Goal: Information Seeking & Learning: Check status

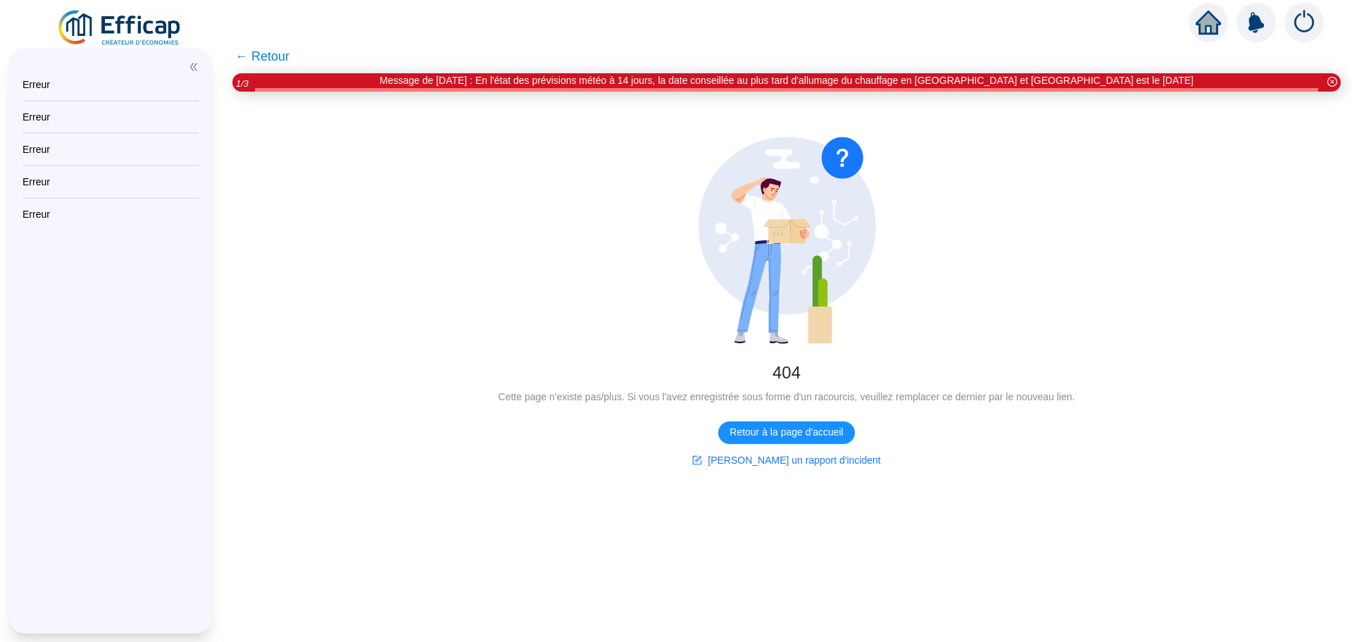
click at [96, 24] on img at bounding box center [120, 27] width 128 height 39
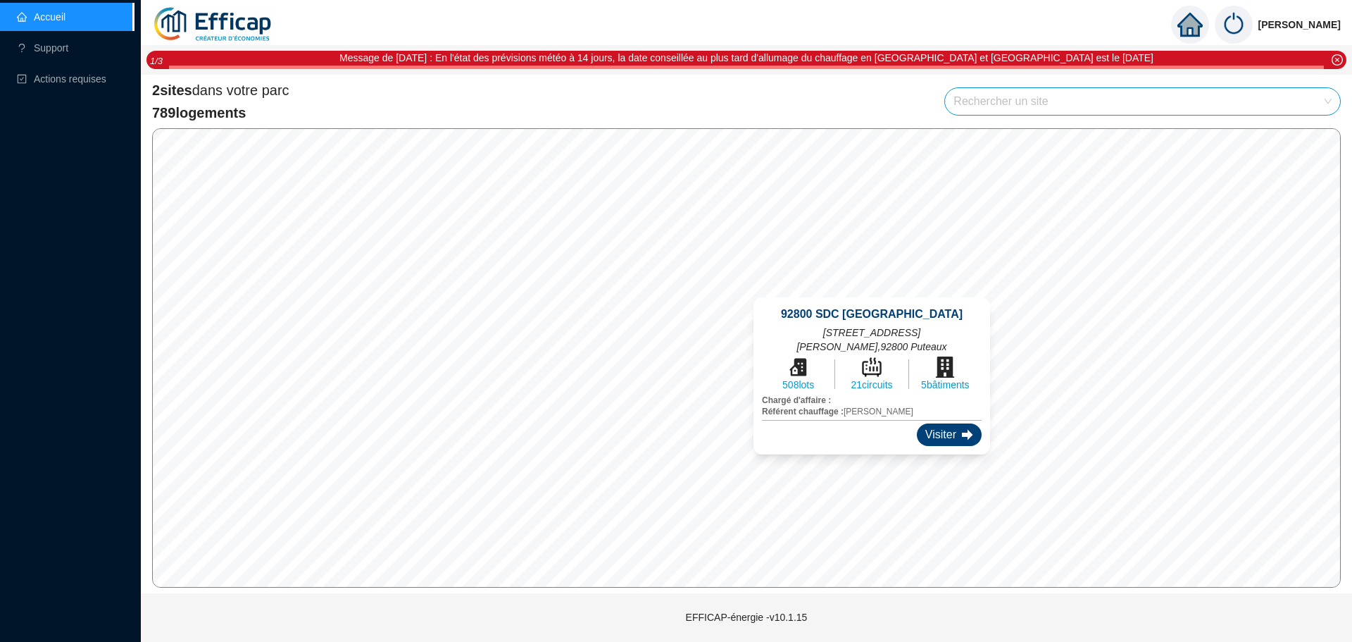
click at [917, 427] on div "Visiter" at bounding box center [949, 434] width 65 height 23
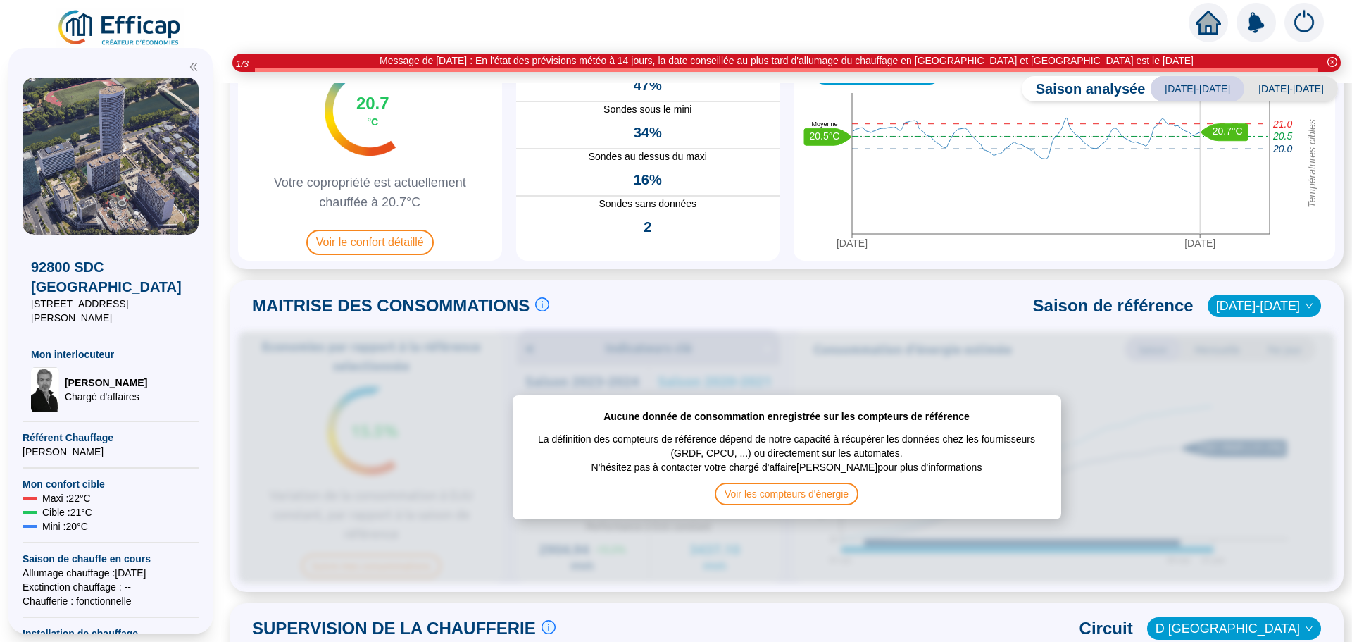
scroll to position [141, 0]
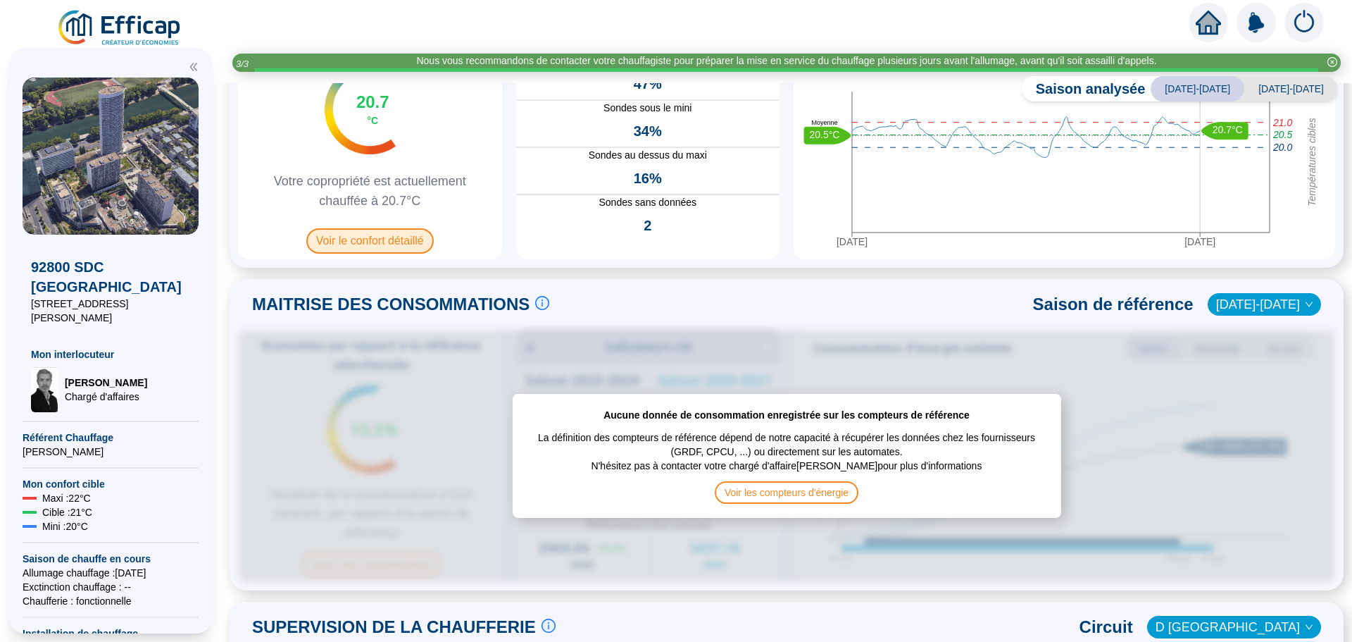
click at [371, 238] on span "Voir le confort détaillé" at bounding box center [370, 240] width 128 height 25
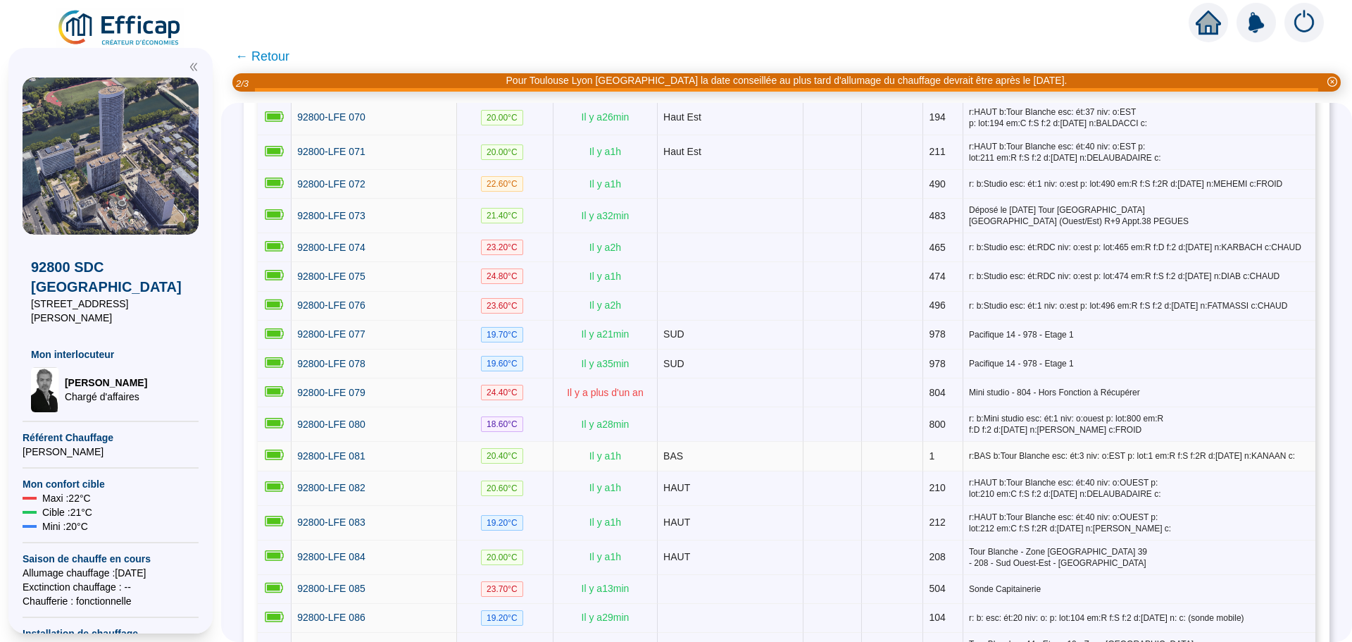
scroll to position [2251, 0]
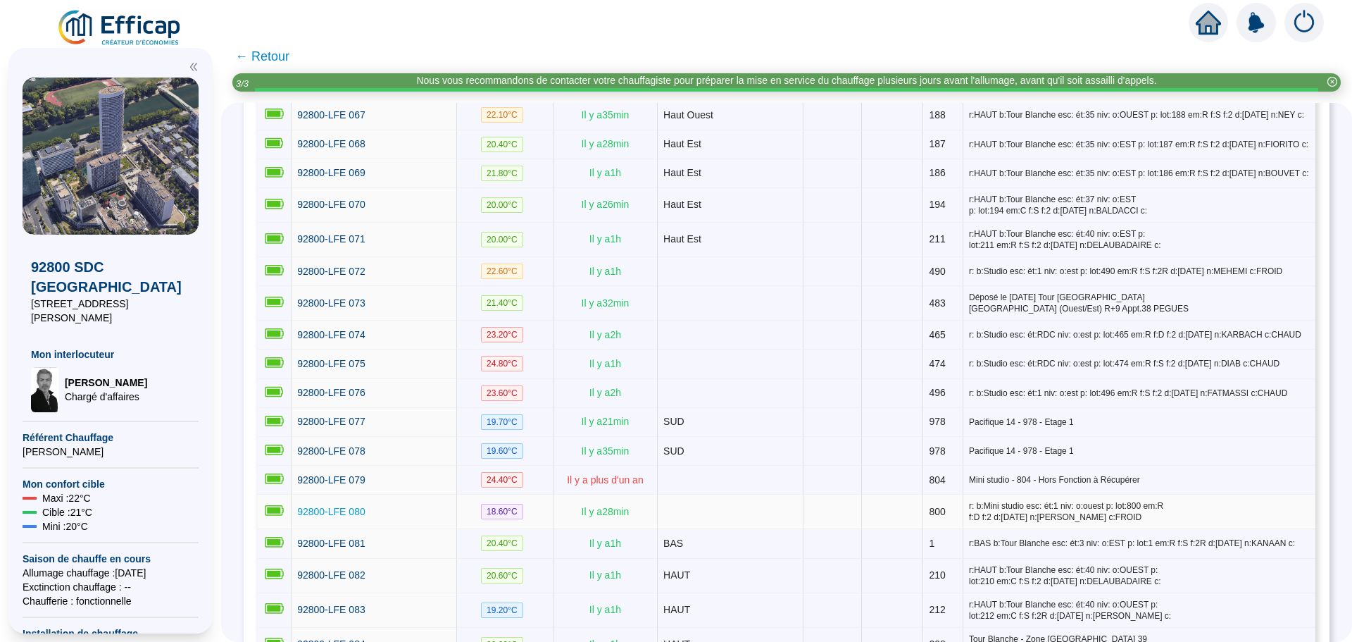
click at [309, 506] on span "92800-LFE 080" at bounding box center [331, 511] width 68 height 11
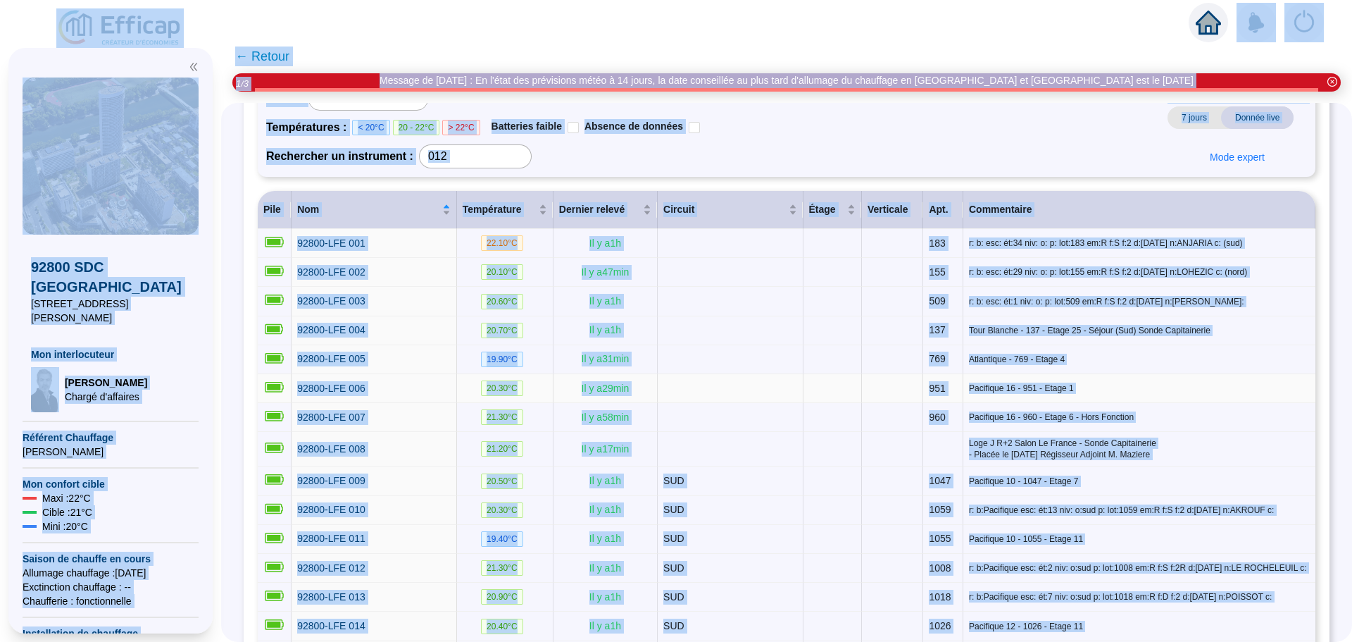
scroll to position [211, 0]
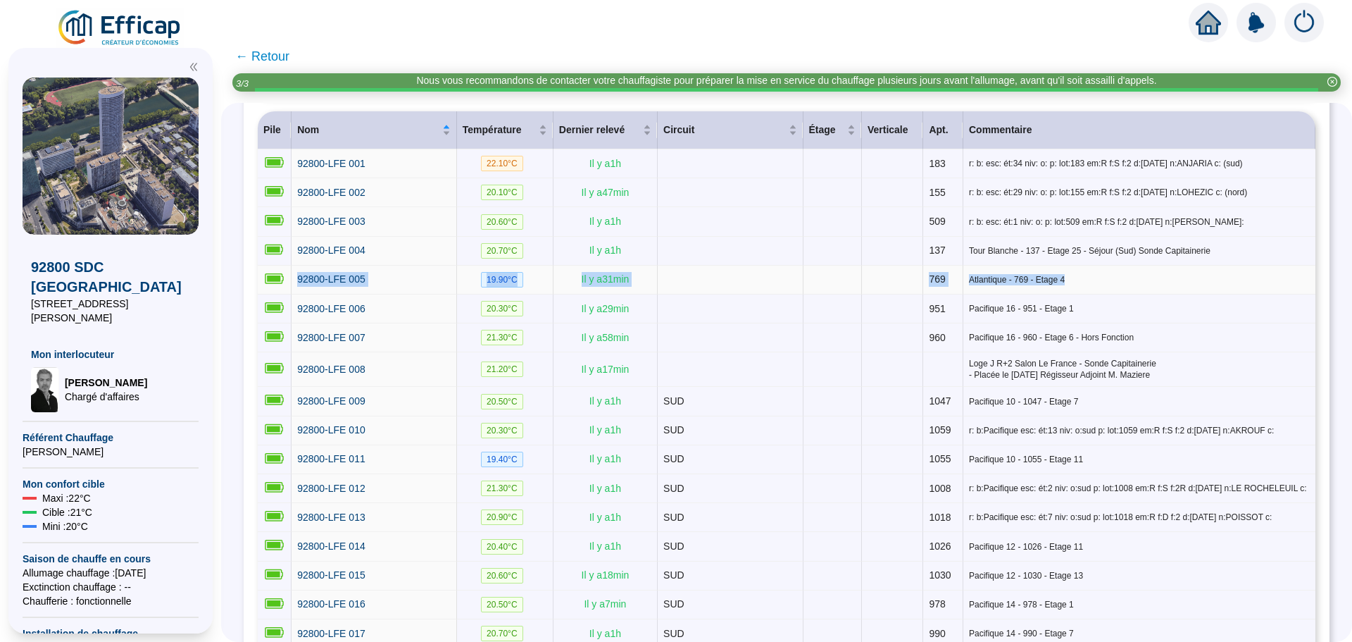
drag, startPoint x: 1124, startPoint y: 281, endPoint x: 301, endPoint y: 279, distance: 822.1
click at [301, 279] on tr "92800-LFE 005 19.90 °C Il y a 31 min 769 Atlantique - 769 - Etage 4" at bounding box center [787, 280] width 1058 height 29
copy tr "92800-LFE 005 19.90 °C Il y a 31 min 769 Atlantique - 769 - Etage 4"
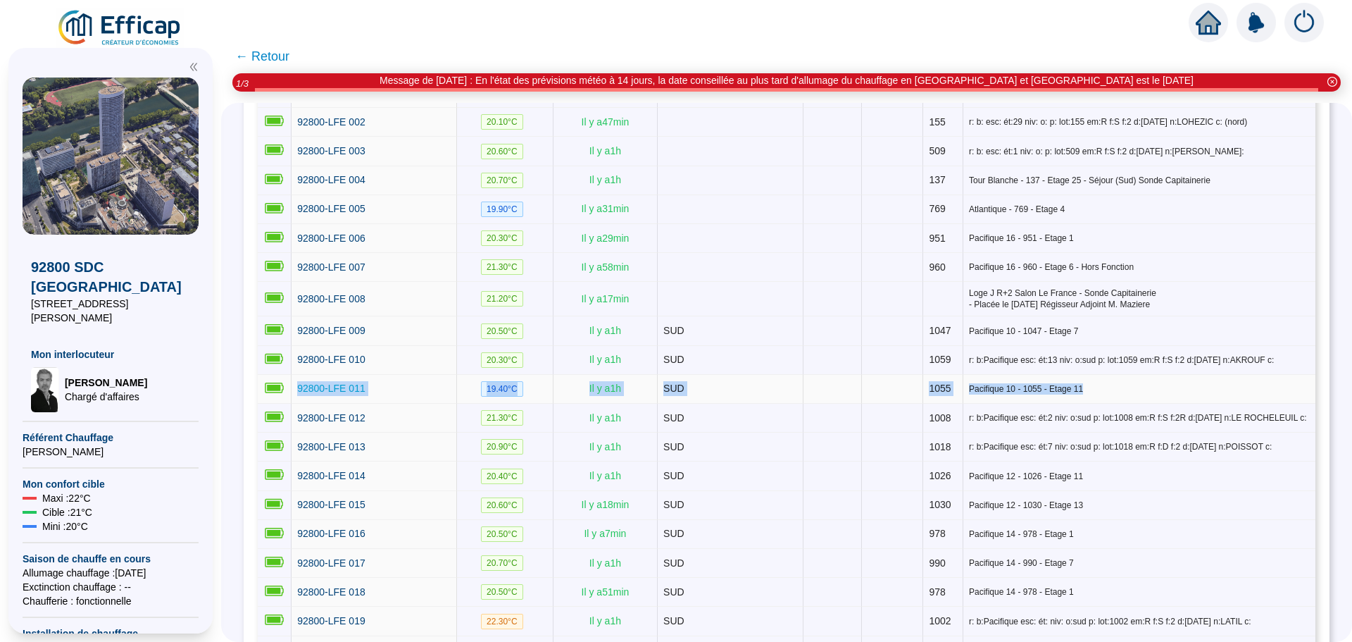
drag, startPoint x: 1084, startPoint y: 383, endPoint x: 310, endPoint y: 385, distance: 774.2
click at [310, 385] on tr "92800-LFE 011 19.40 °C Il y a 1 h SUD 1055 Pacifique 10 - 1055 - Etage 11" at bounding box center [787, 389] width 1058 height 29
copy tr "92800-LFE 011 19.40 °C Il y a 1 h SUD 1055 Pacifique 10 - 1055 - Etage 11"
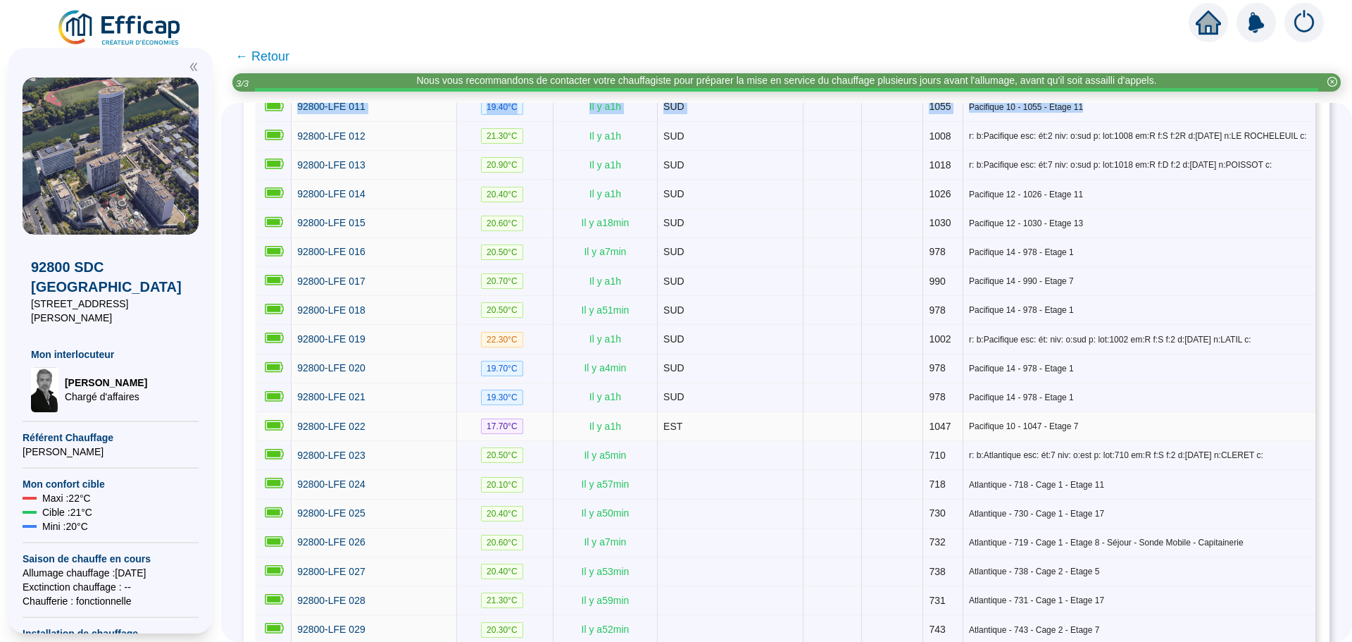
scroll to position [634, 0]
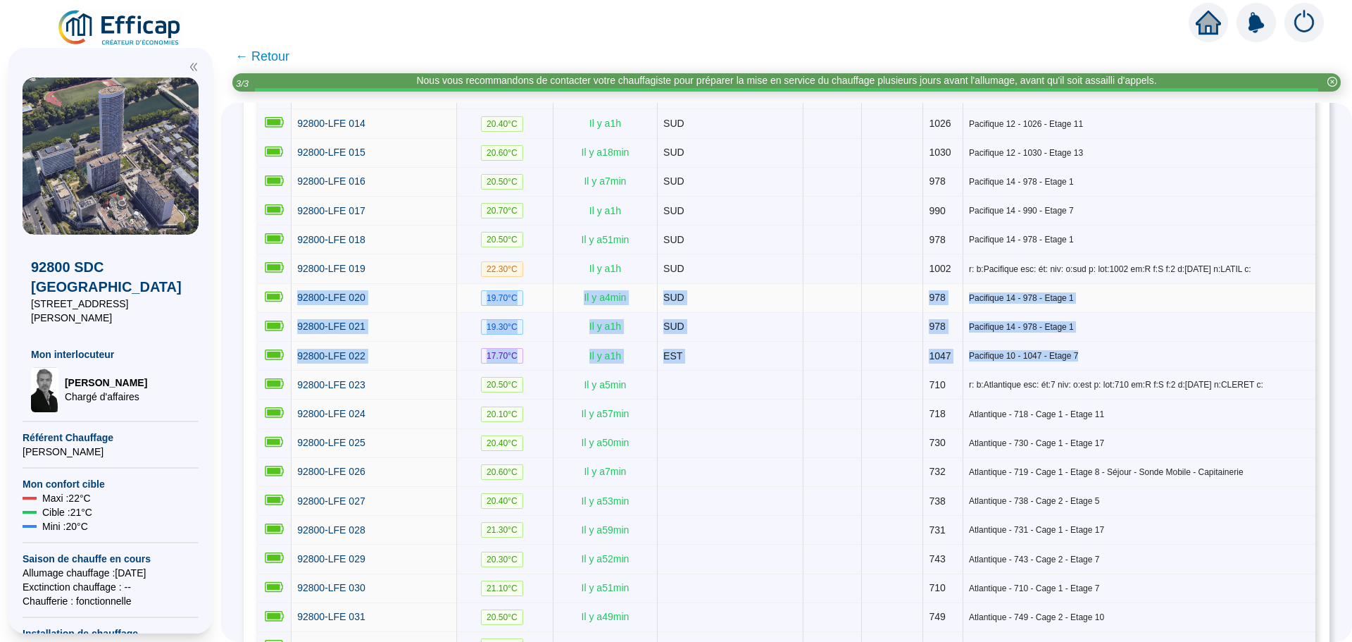
drag, startPoint x: 1083, startPoint y: 343, endPoint x: 303, endPoint y: 290, distance: 781.6
copy tbody "92800-LFE 020 19.70 °C Il y a 4 min SUD 978 Pacifique 14 - 978 - Etage 1 92800-…"
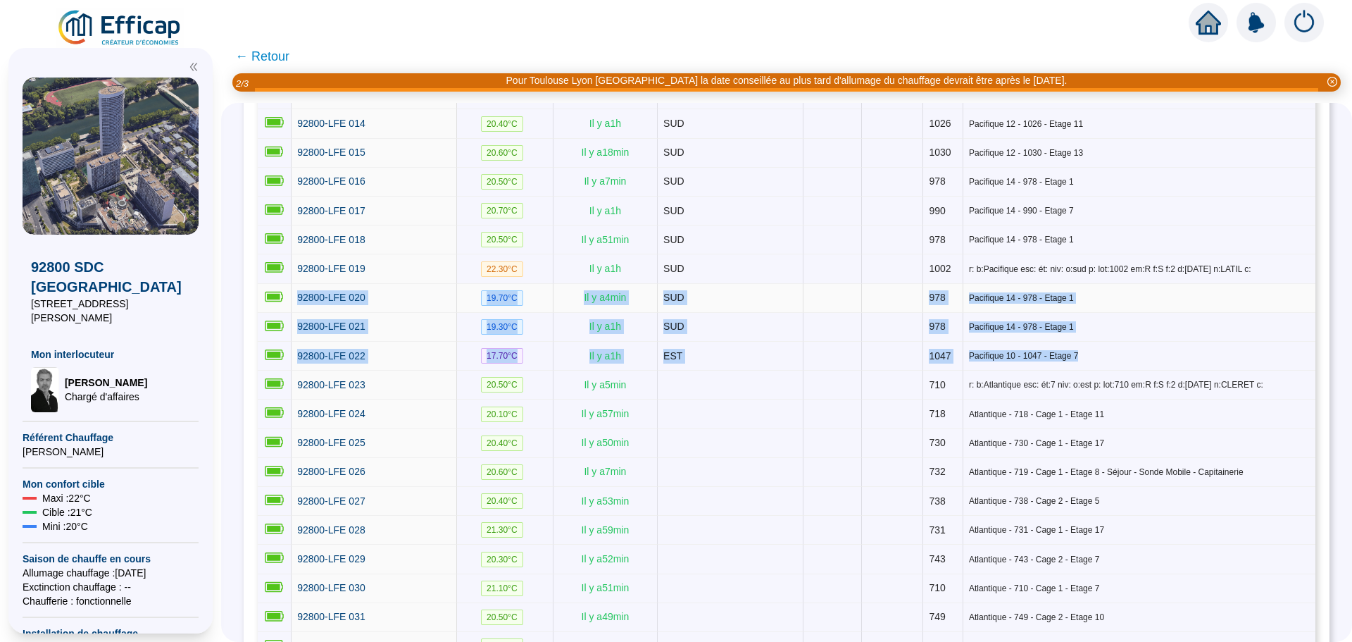
click at [429, 292] on div "92800-LFE 020" at bounding box center [374, 297] width 154 height 15
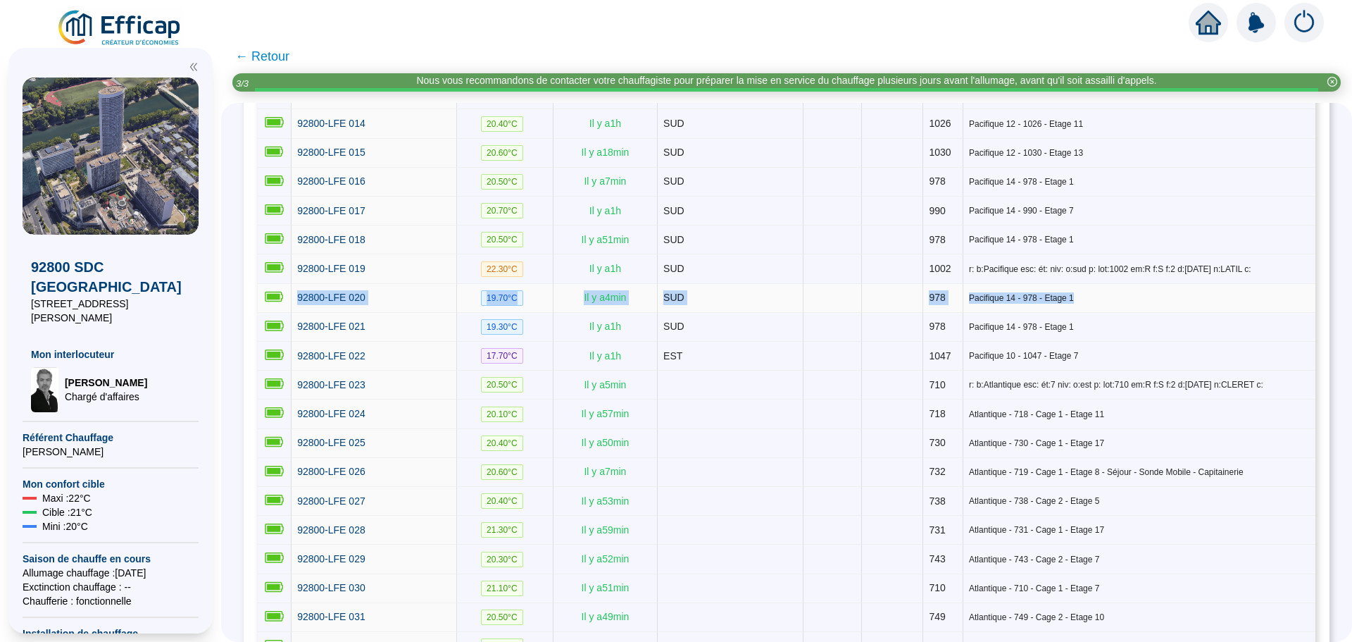
drag, startPoint x: 1073, startPoint y: 286, endPoint x: 301, endPoint y: 289, distance: 772.1
click at [301, 289] on tr "92800-LFE 020 19.70 °C Il y a 4 min SUD 978 Pacifique 14 - 978 - Etage 1" at bounding box center [787, 298] width 1058 height 29
copy tr "92800-LFE 020 19.70 °C Il y a 4 min SUD 978 Pacifique 14 - 978 - Etage 1"
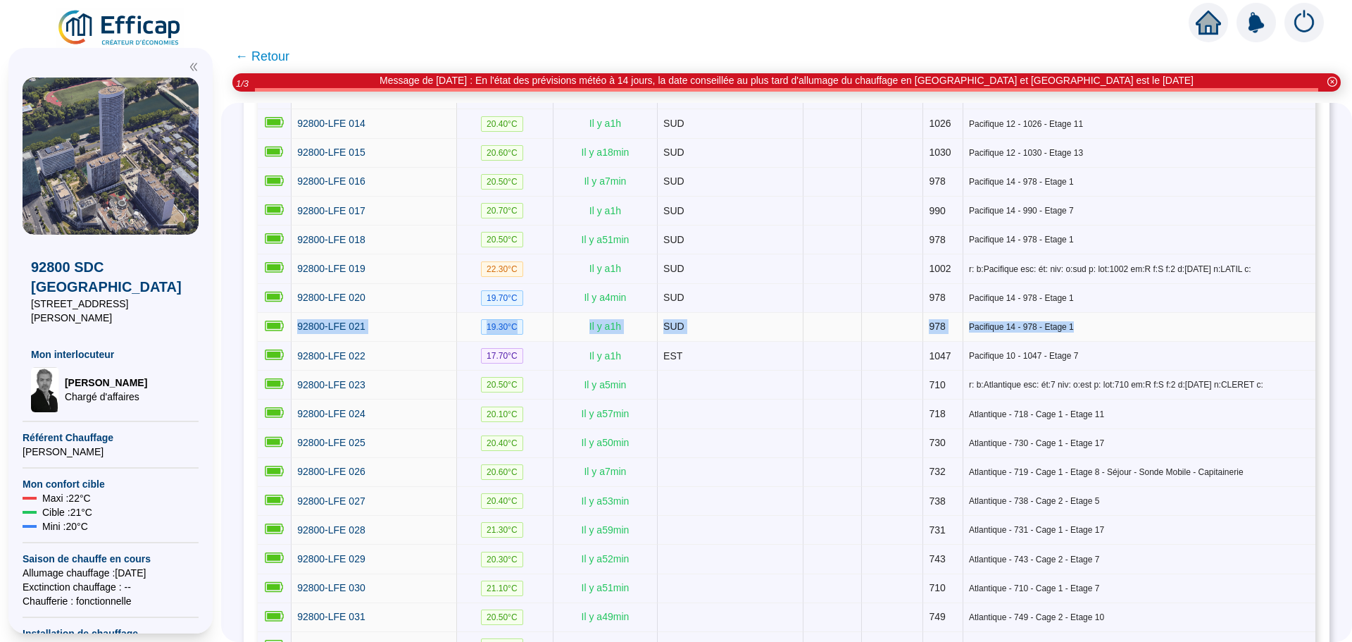
drag, startPoint x: 1067, startPoint y: 319, endPoint x: 310, endPoint y: 322, distance: 757.3
click at [310, 322] on tr "92800-LFE 021 19.30 °C Il y a 1 h SUD 978 Pacifique 14 - 978 - Etage 1" at bounding box center [787, 327] width 1058 height 29
copy tr "92800-LFE 021 19.30 °C Il y a 1 h SUD 978 Pacifique 14 - 978 - Etage 1"
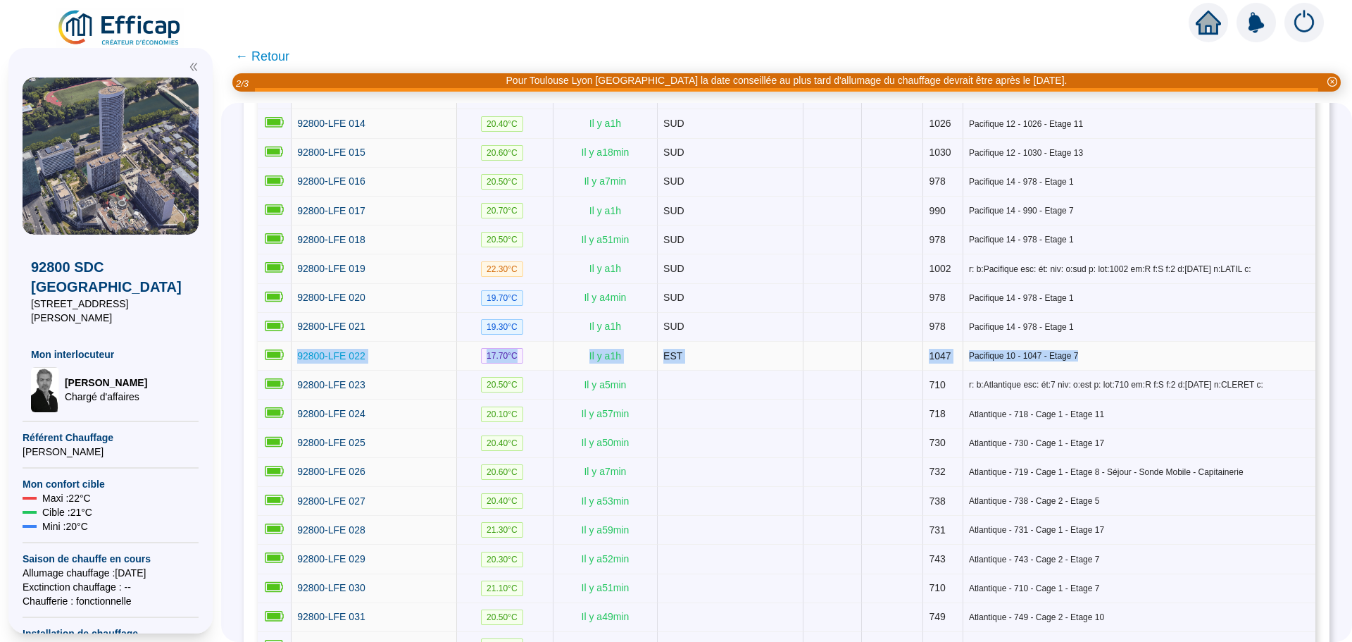
drag, startPoint x: 1077, startPoint y: 341, endPoint x: 309, endPoint y: 337, distance: 768.5
click at [309, 342] on tr "92800-LFE 022 17.70 °C Il y a 1 h EST 1047 Pacifique 10 - 1047 - Etage 7" at bounding box center [787, 356] width 1058 height 29
copy tr "92800-LFE 022 17.70 °C Il y a 1 h EST 1047 Pacifique 10 - 1047 - Etage 7"
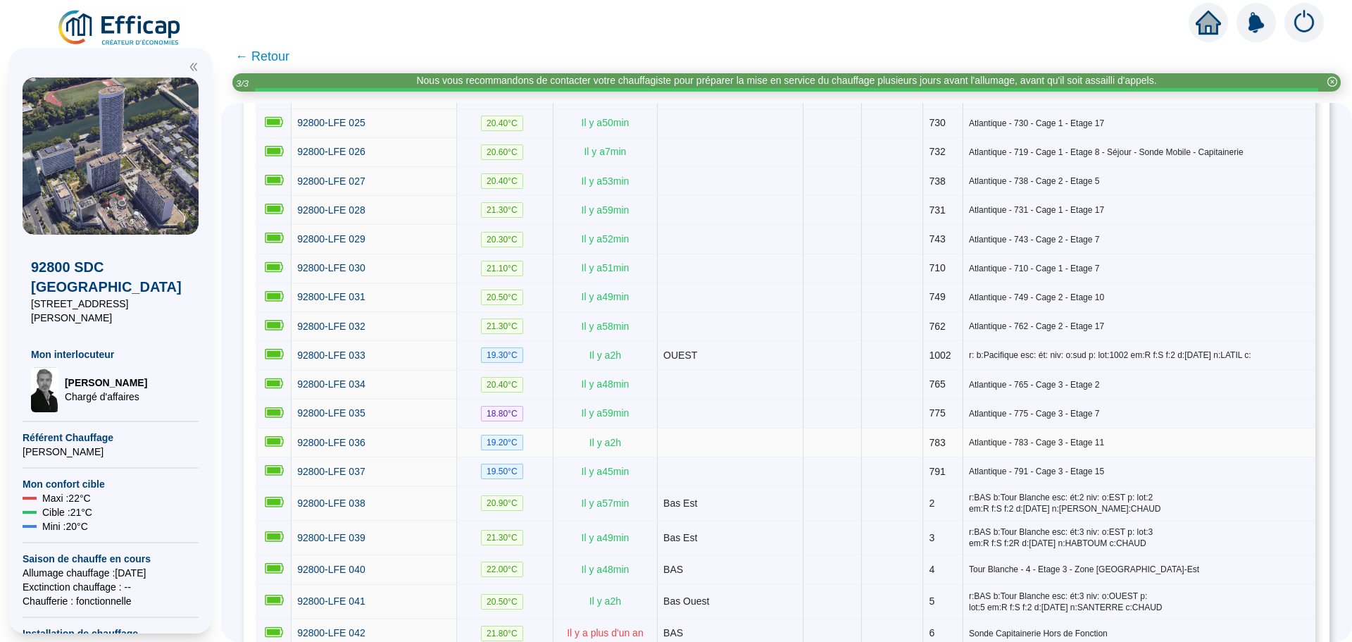
scroll to position [986, 0]
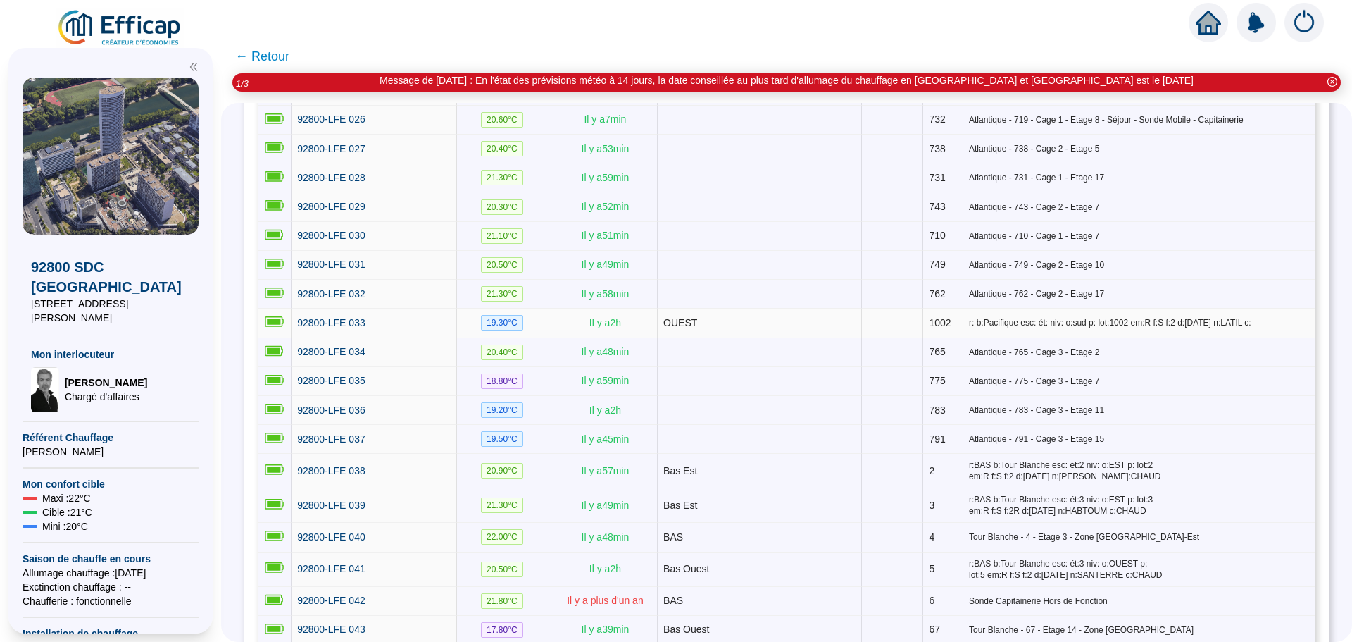
drag, startPoint x: 1261, startPoint y: 304, endPoint x: 303, endPoint y: 297, distance: 958.0
click at [303, 309] on tr "92800-LFE 033 19.30 °C Il y a 2 h OUEST 1002 r: b:Pacifique esc: ét: niv: o:sud…" at bounding box center [787, 323] width 1058 height 29
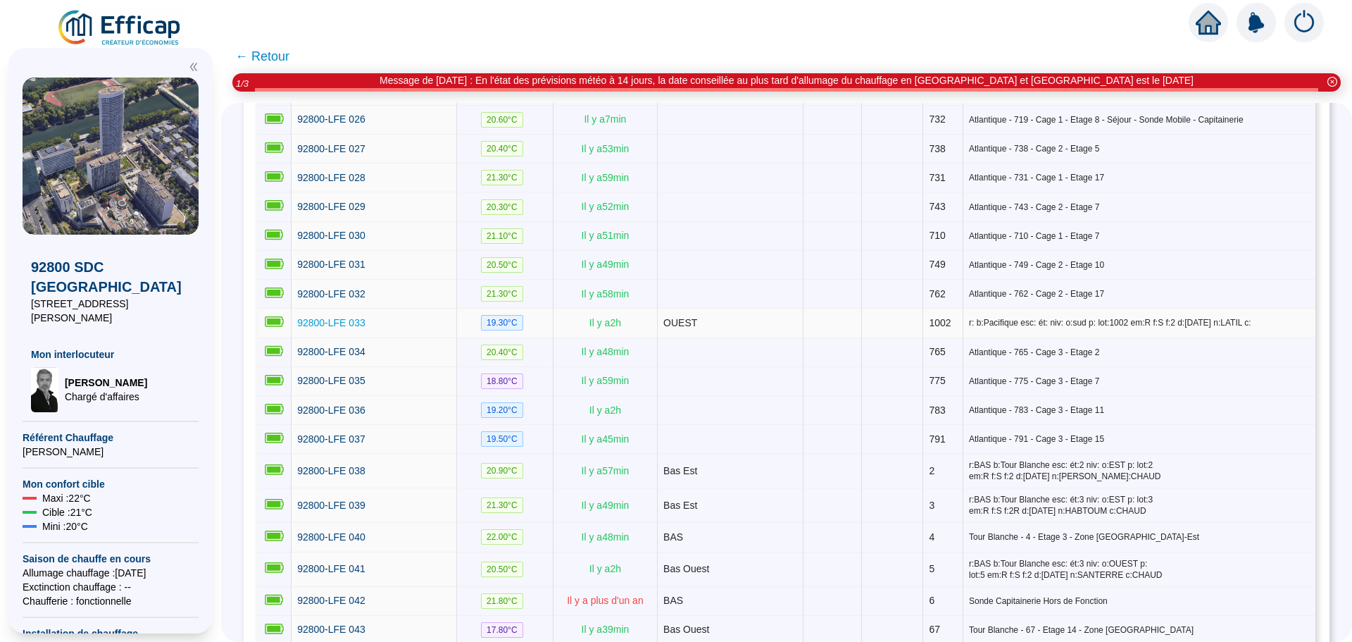
copy tr "92800-LFE 033 19.30 °C Il y a 2 h OUEST 1002 r: b:Pacifique esc: ét: niv: o:sud…"
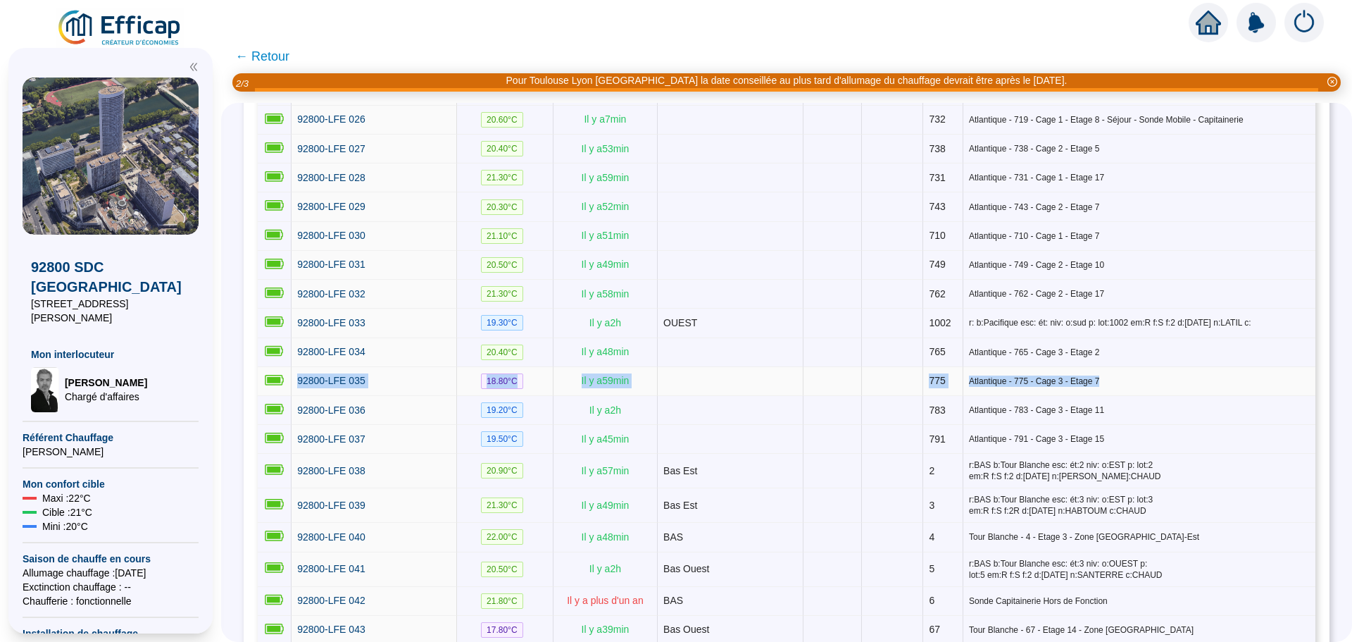
drag, startPoint x: 1140, startPoint y: 356, endPoint x: 307, endPoint y: 352, distance: 833.3
click at [307, 367] on tr "92800-LFE 035 18.80 °C Il y a 59 min 775 Atlantique - 775 - Cage 3 - Etage 7" at bounding box center [787, 381] width 1058 height 29
copy tr "92800-LFE 035 18.80 °C Il y a 59 min 775 Atlantique - 775 - Cage 3 - Etage 7"
click at [1149, 404] on span "Atlantique - 783 - Cage 3 - Etage 11" at bounding box center [1139, 409] width 341 height 11
drag, startPoint x: 1118, startPoint y: 388, endPoint x: 306, endPoint y: 385, distance: 812.2
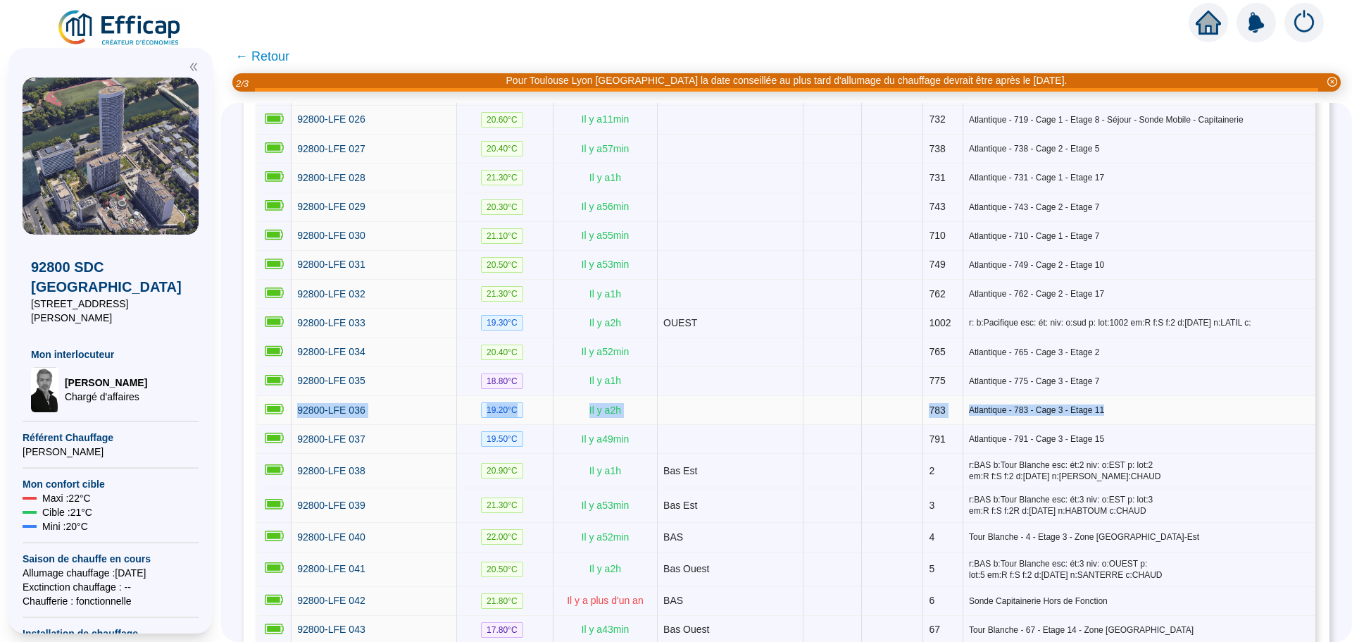
click at [306, 396] on tr "92800-LFE 036 19.20 °C Il y a 2 h 783 Atlantique - 783 - Cage 3 - Etage 11" at bounding box center [787, 410] width 1058 height 29
copy tr "92800-LFE 036 19.20 °C Il y a 2 h 783 Atlantique - 783 - Cage 3 - Etage 11"
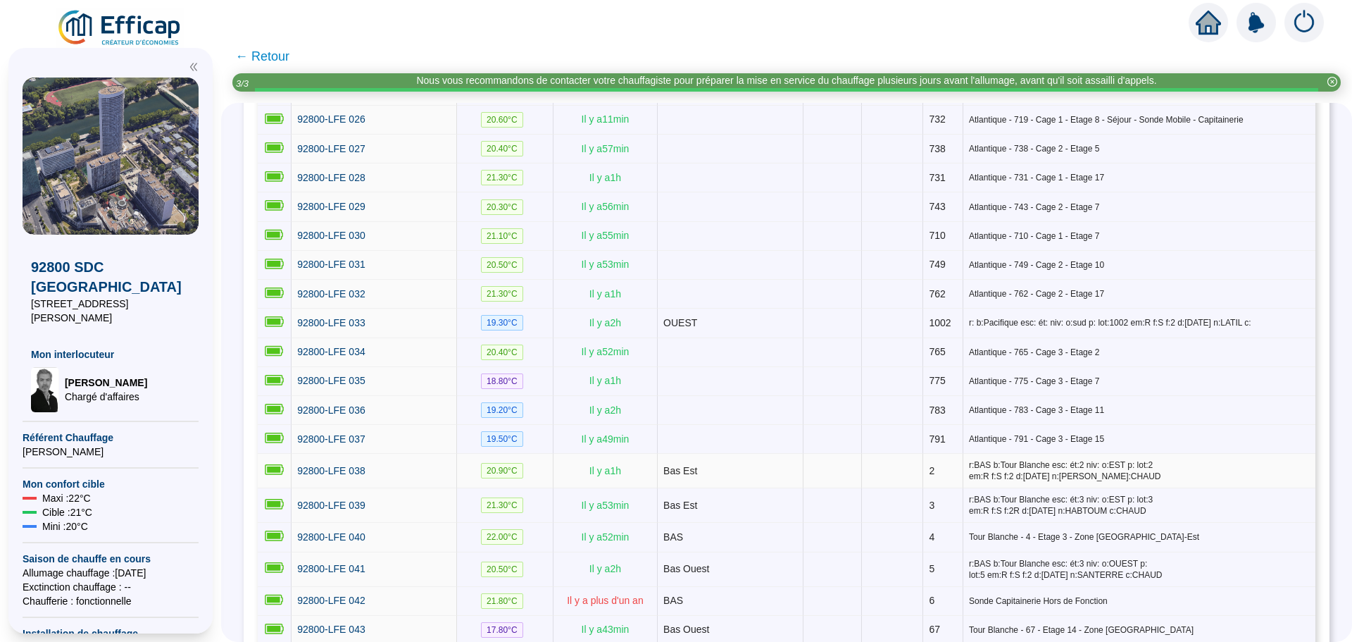
click at [1114, 425] on td "Atlantique - 791 - Cage 3 - Etage 15" at bounding box center [1140, 439] width 352 height 29
drag, startPoint x: 1117, startPoint y: 419, endPoint x: 304, endPoint y: 413, distance: 813.6
click at [304, 425] on tr "92800-LFE 037 19.50 °C Il y a 49 min 791 Atlantique - 791 - Cage 3 - Etage 15" at bounding box center [787, 439] width 1058 height 29
copy tr "92800-LFE 037 19.50 °C Il y a 49 min 791 Atlantique - 791 - Cage 3 - Etage 15"
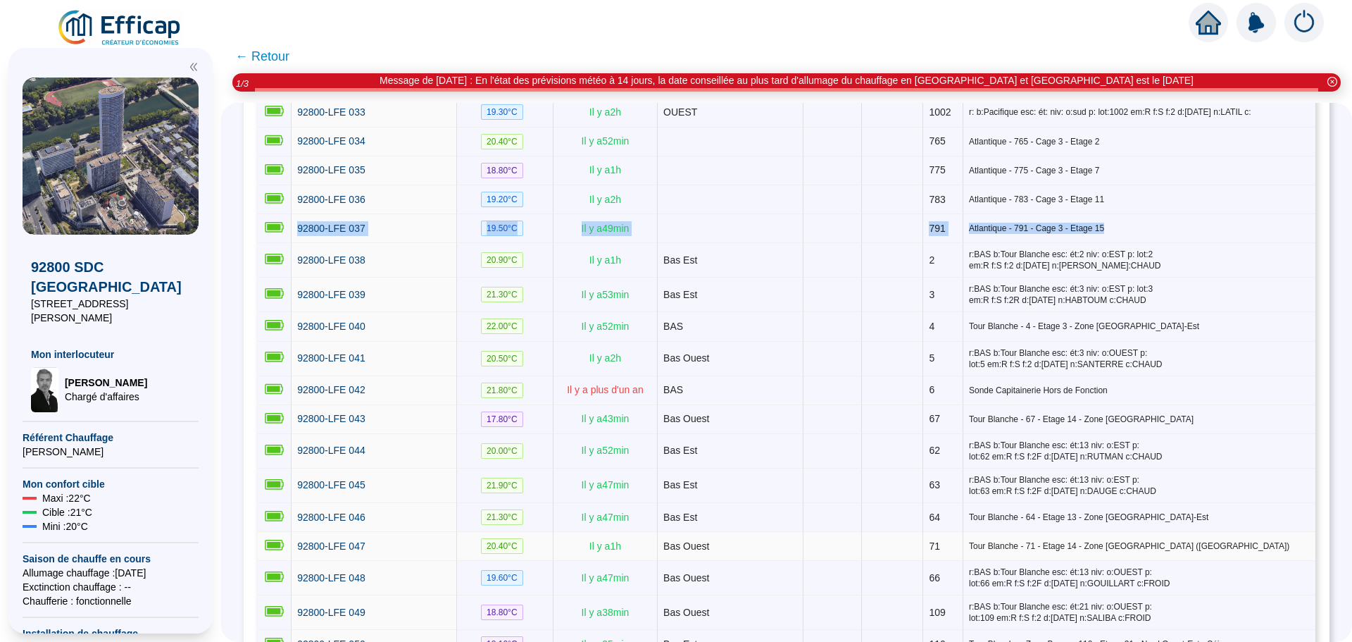
scroll to position [1198, 0]
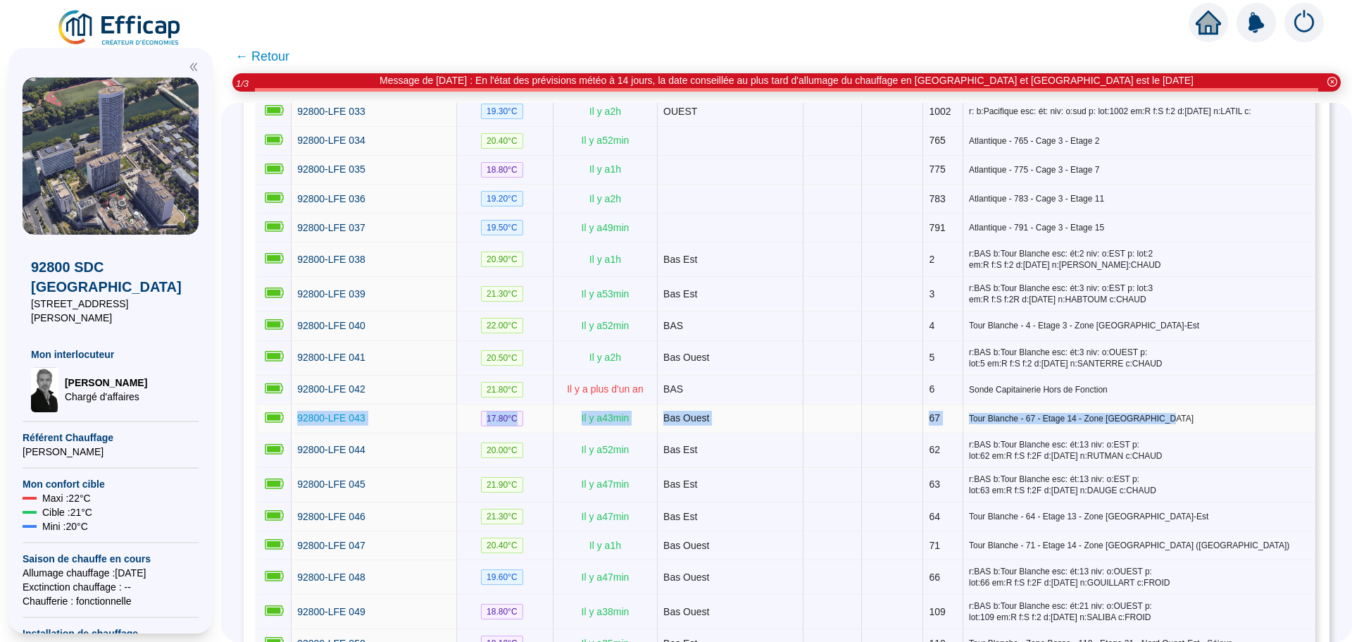
drag, startPoint x: 1110, startPoint y: 394, endPoint x: 308, endPoint y: 387, distance: 802.4
click at [308, 404] on tr "92800-LFE 043 17.80 °C Il y a 43 min Bas Ouest 67 Tour Blanche - 67 - Etage 14 …" at bounding box center [787, 418] width 1058 height 29
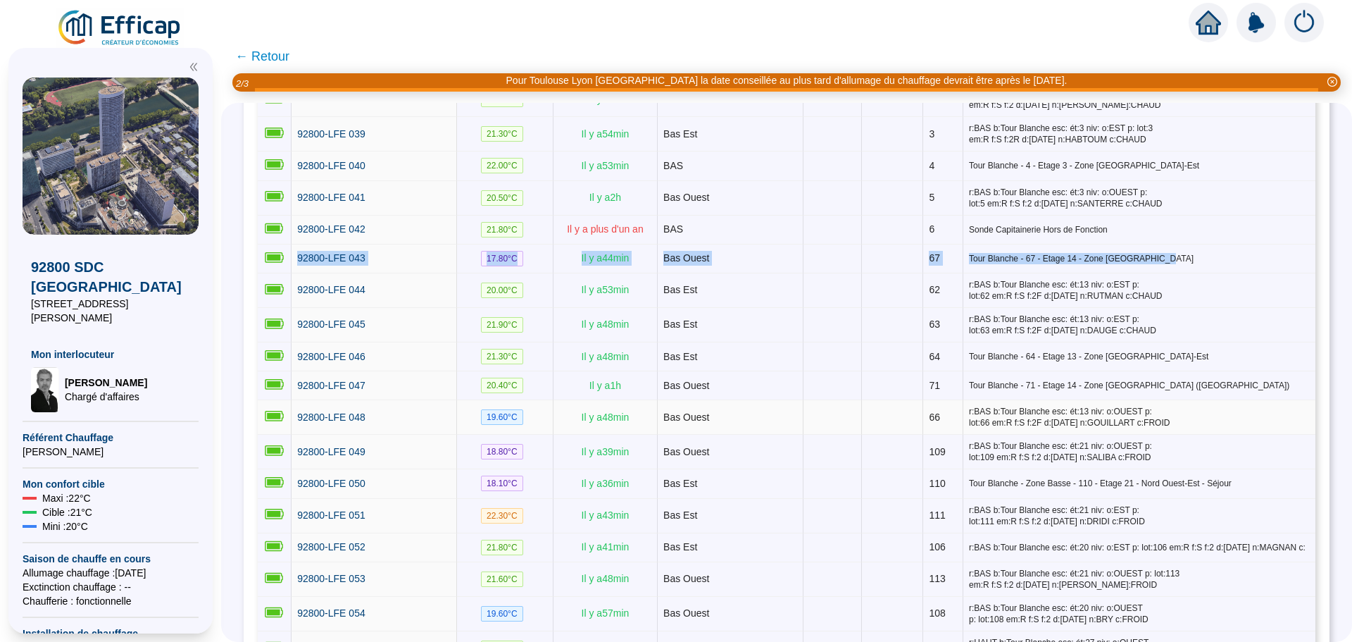
scroll to position [1409, 0]
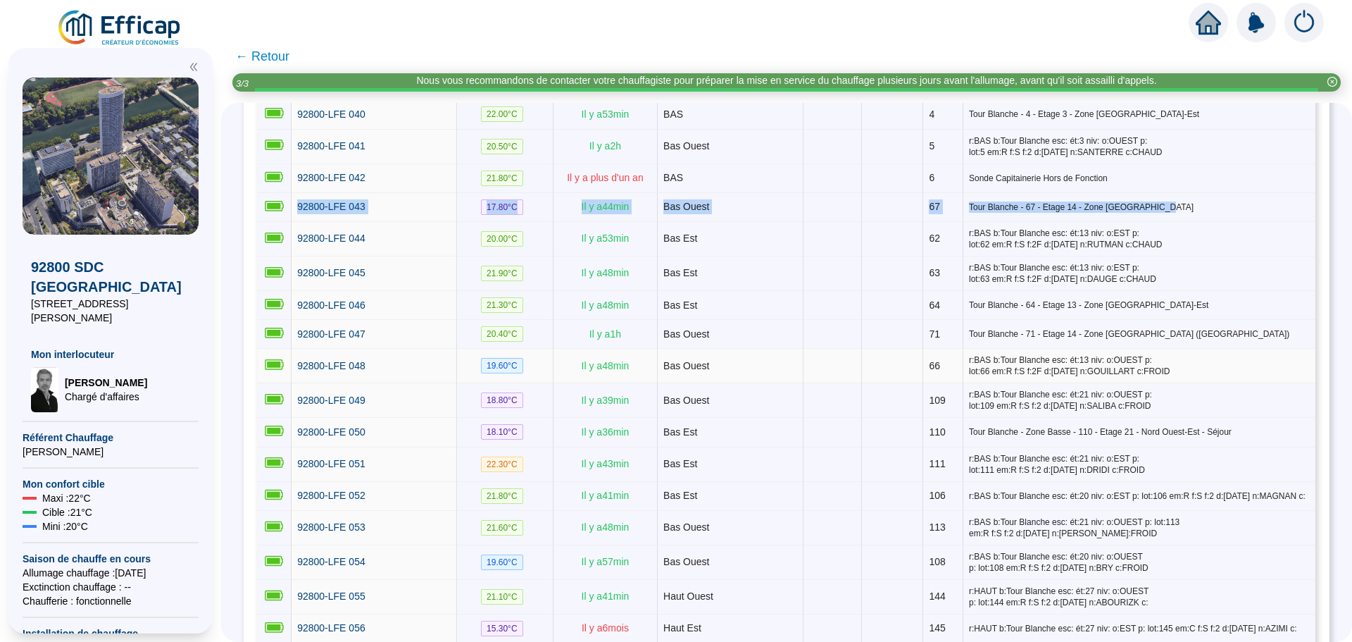
drag, startPoint x: 1176, startPoint y: 344, endPoint x: 299, endPoint y: 349, distance: 876.3
click at [299, 349] on tr "92800-LFE 048 19.60 °C Il y a 48 min Bas Ouest 66 r:BAS b:Tour Blanche esc: ét:…" at bounding box center [787, 366] width 1058 height 35
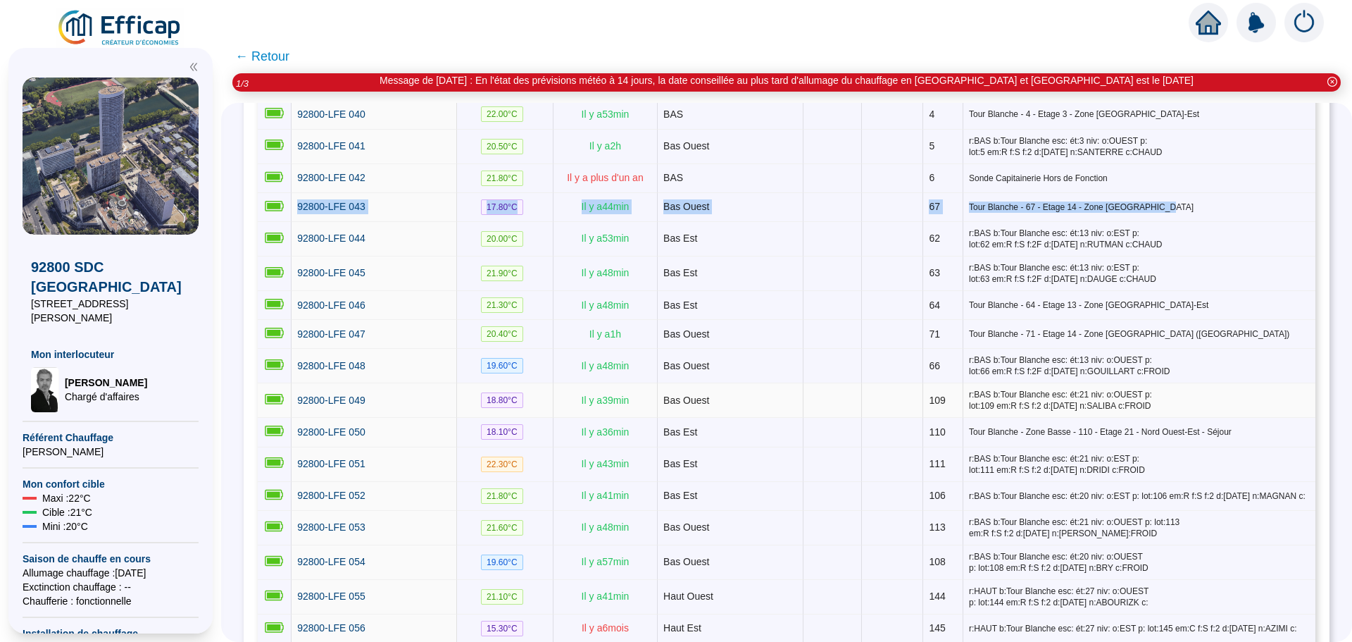
drag, startPoint x: 921, startPoint y: 397, endPoint x: 309, endPoint y: 361, distance: 613.9
click at [309, 383] on tr "92800-LFE 049 18.80 °C Il y a 39 min Bas Ouest 109 r:BAS b:Tour Blanche esc: ét…" at bounding box center [787, 400] width 1058 height 35
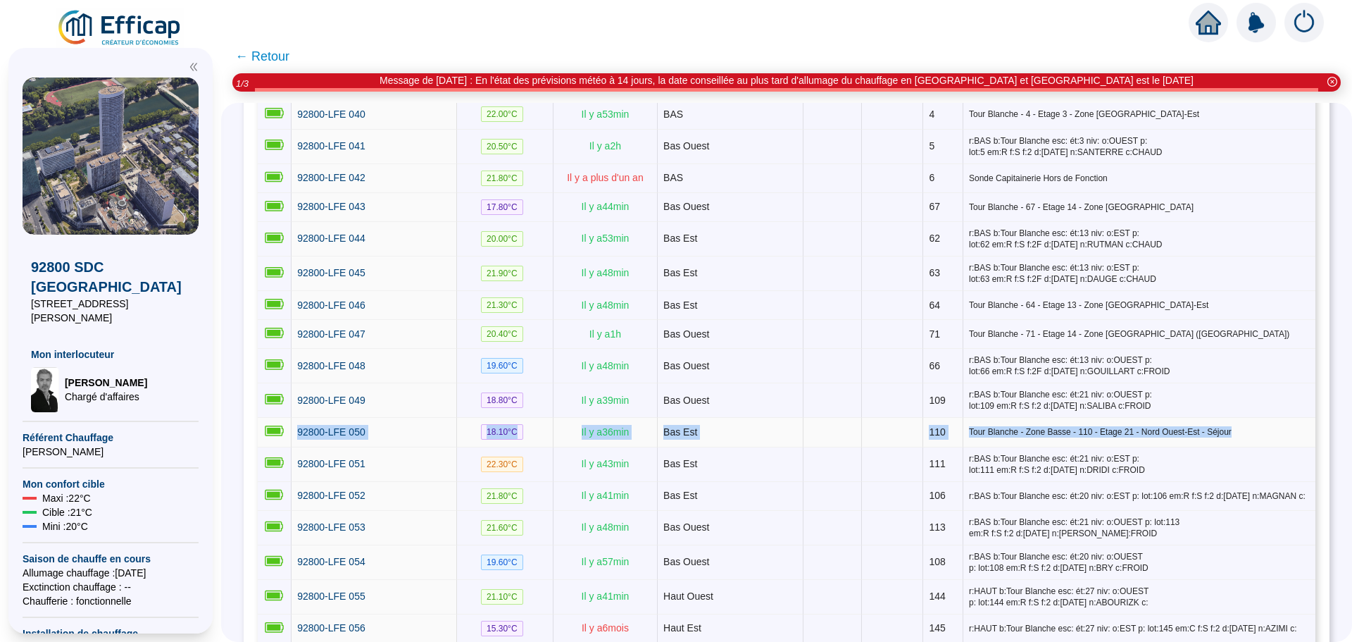
drag, startPoint x: 1212, startPoint y: 410, endPoint x: 306, endPoint y: 396, distance: 906.7
click at [306, 418] on tr "92800-LFE 050 18.10 °C Il y a 36 min Bas Est 110 Tour Blanche - Zone [GEOGRAPHI…" at bounding box center [787, 432] width 1058 height 29
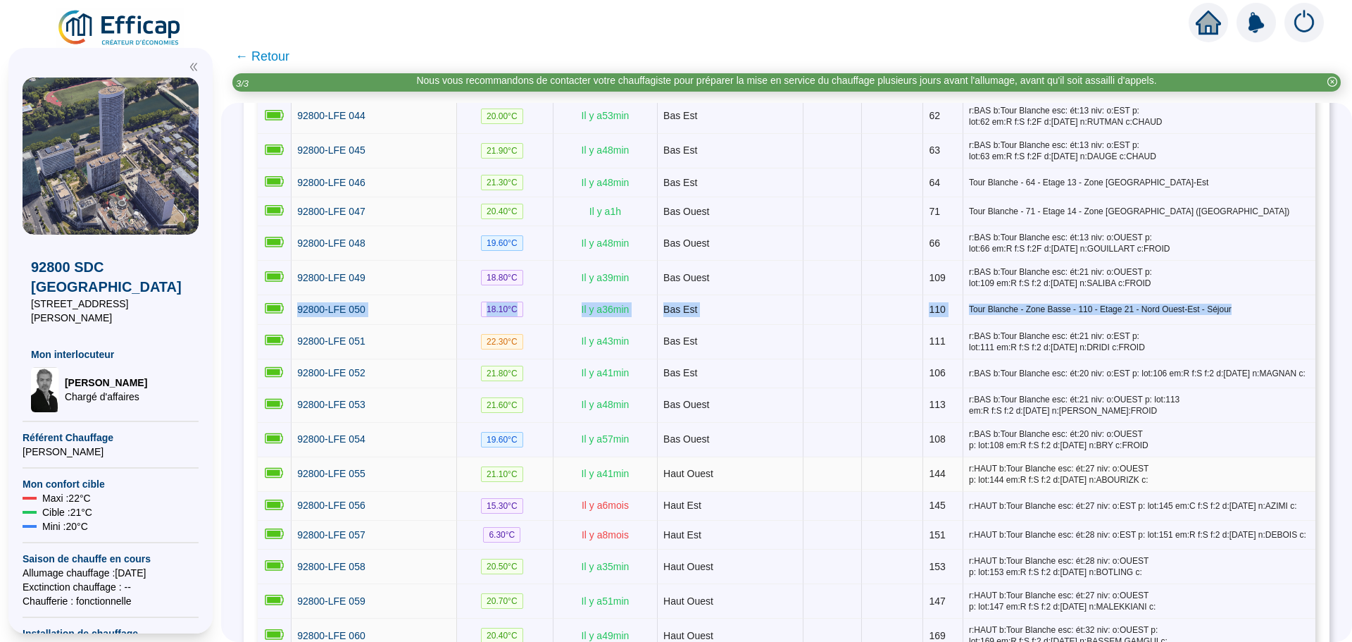
scroll to position [1620, 0]
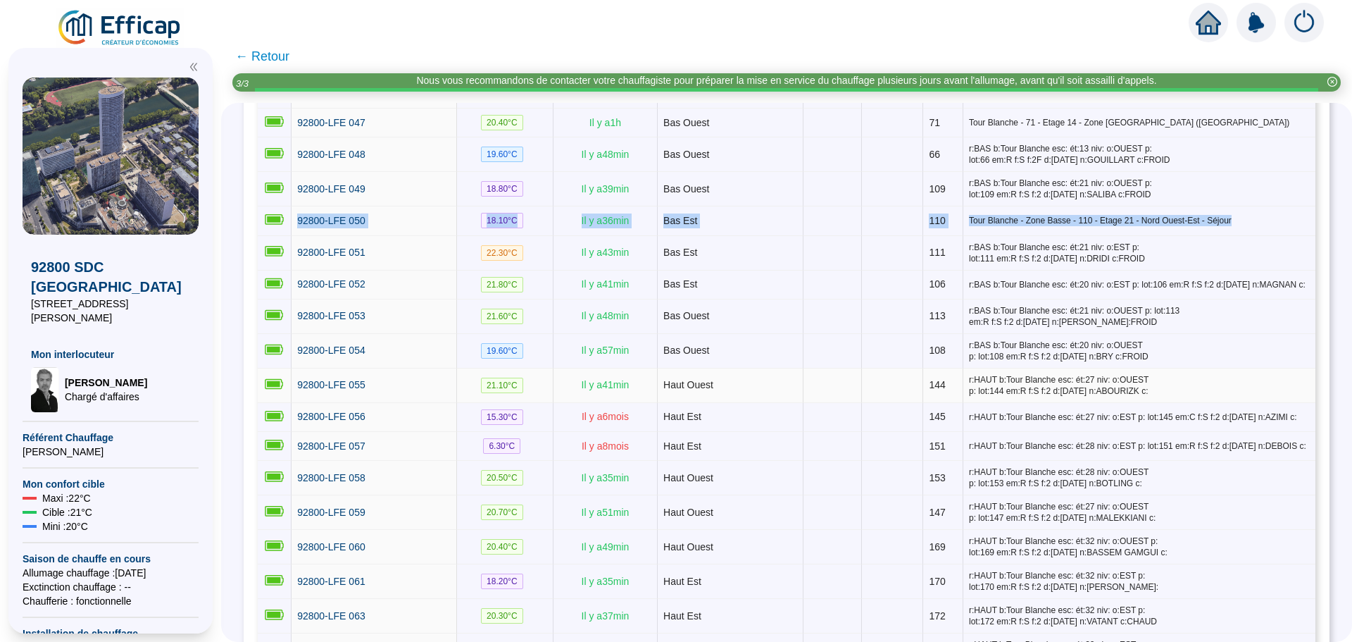
drag, startPoint x: 1159, startPoint y: 367, endPoint x: 561, endPoint y: 368, distance: 598.1
click at [561, 368] on tr "92800-LFE 055 21.10 °C Il y a 41 min Haut Ouest 144 r:HAUT b:Tour Blanche esc: …" at bounding box center [787, 385] width 1058 height 35
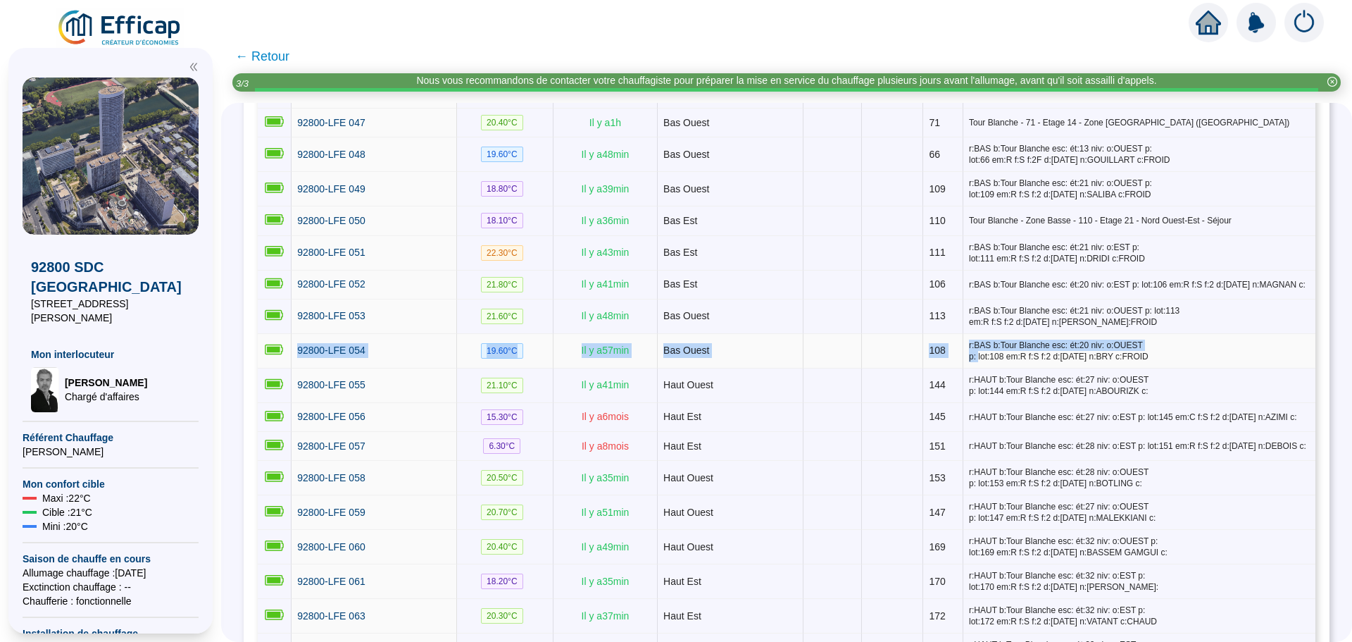
drag, startPoint x: 1132, startPoint y: 318, endPoint x: 298, endPoint y: 320, distance: 834.0
click at [298, 334] on tr "92800-LFE 054 19.60 °C Il y a 57 min Bas Ouest 108 r:BAS b:Tour Blanche esc: ét…" at bounding box center [787, 351] width 1058 height 35
drag, startPoint x: 1135, startPoint y: 328, endPoint x: 306, endPoint y: 313, distance: 828.5
click at [306, 334] on tr "92800-LFE 054 19.60 °C Il y a 57 min Bas Ouest 108 r:BAS b:Tour Blanche esc: ét…" at bounding box center [787, 351] width 1058 height 35
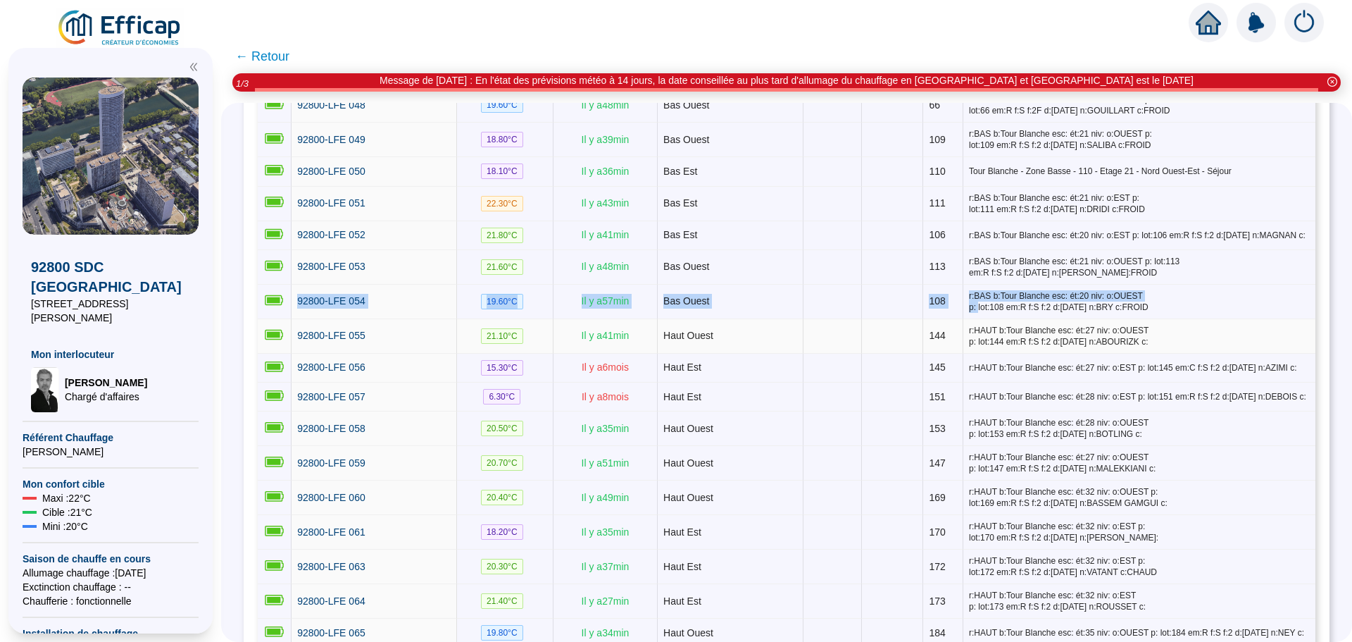
scroll to position [1691, 0]
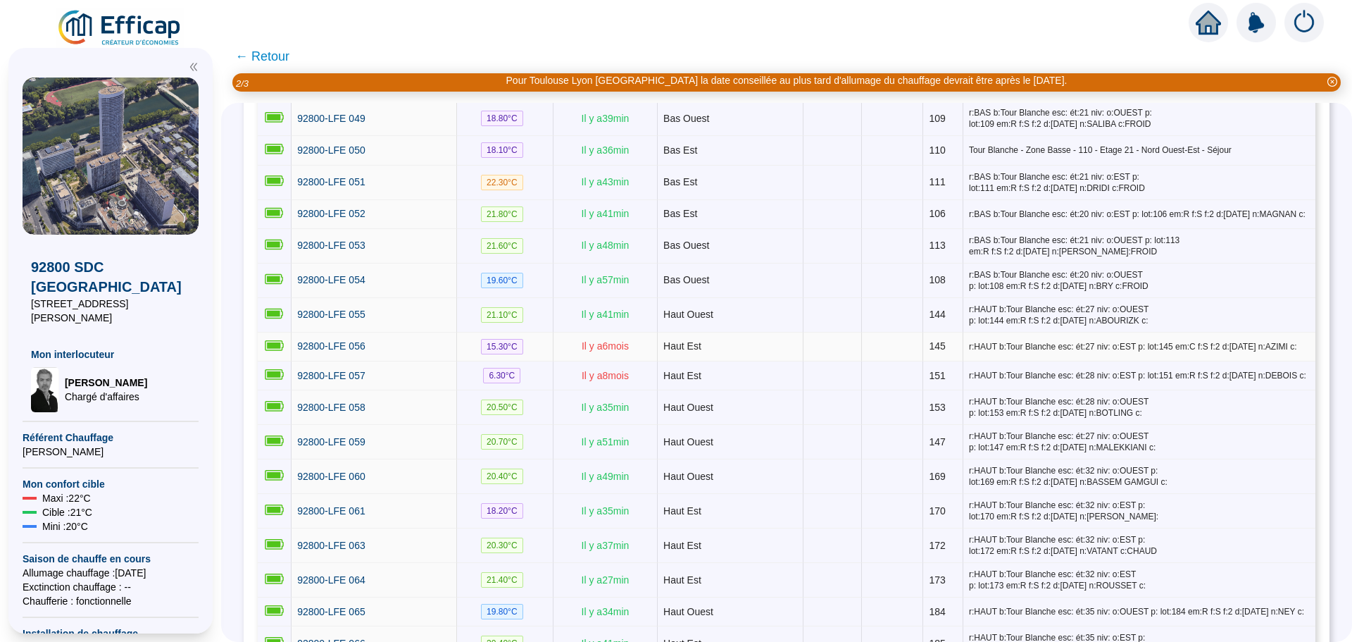
click at [1291, 341] on span "r:HAUT b:Tour Blanche esc: ét:27 niv: o:EST p: lot:145 em:C f:S f:2 d:[DATE] n:…" at bounding box center [1139, 346] width 341 height 11
drag, startPoint x: 1281, startPoint y: 319, endPoint x: 306, endPoint y: 318, distance: 975.6
click at [306, 332] on tr "92800-LFE 056 15.30 °C [DATE] Haut Est 145 r:HAUT b:Tour Blanche esc: ét:27 niv…" at bounding box center [787, 346] width 1058 height 29
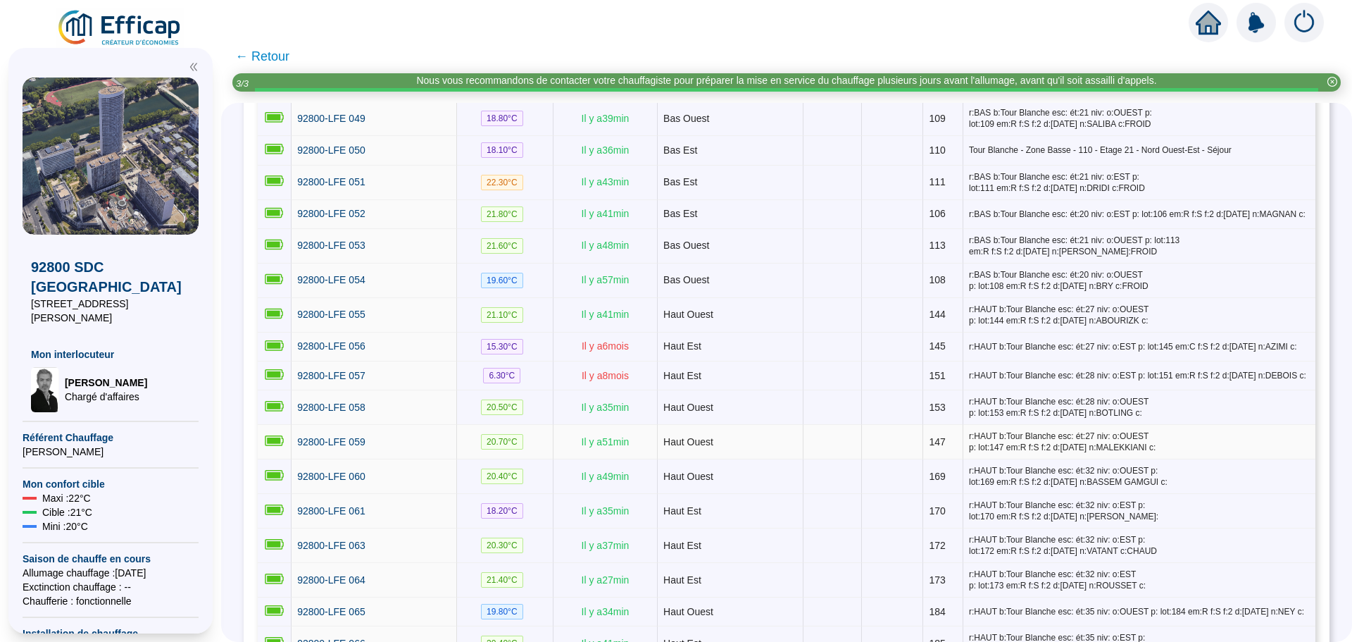
click at [1200, 430] on span "r:HAUT b:Tour Blanche esc: ét:27 niv: o:OUEST p: lot:147 em:R f:S f:2 d:[DATE] …" at bounding box center [1139, 441] width 341 height 23
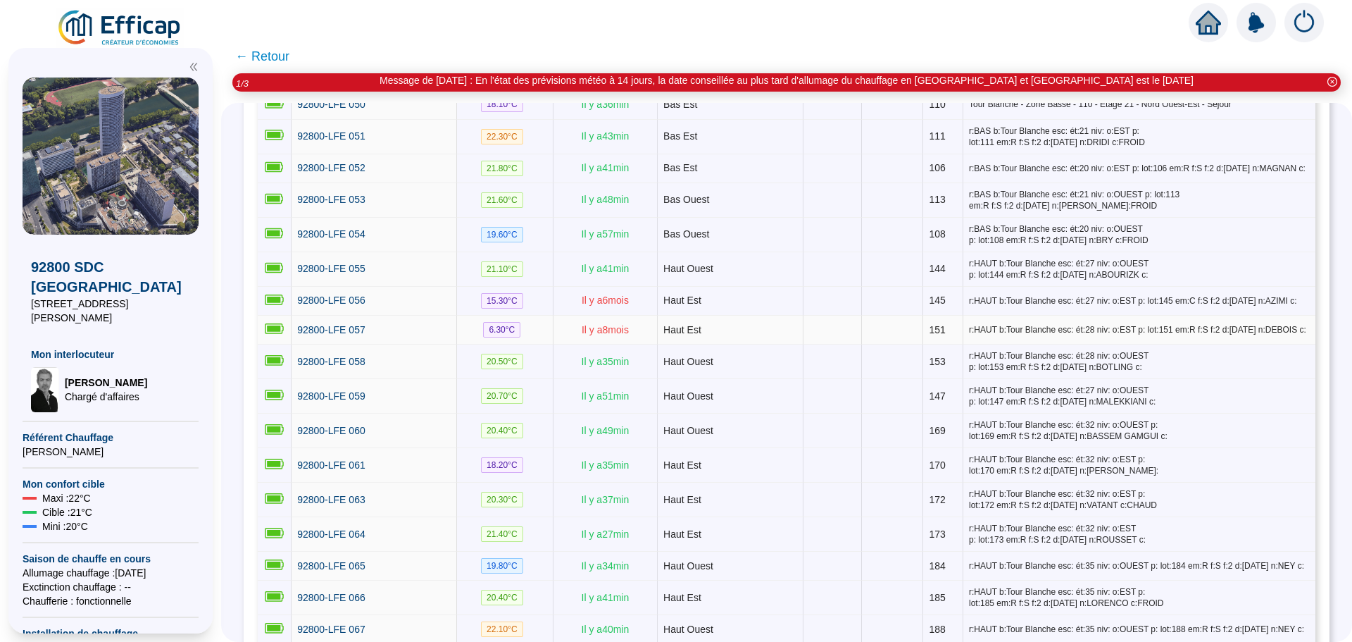
scroll to position [1761, 0]
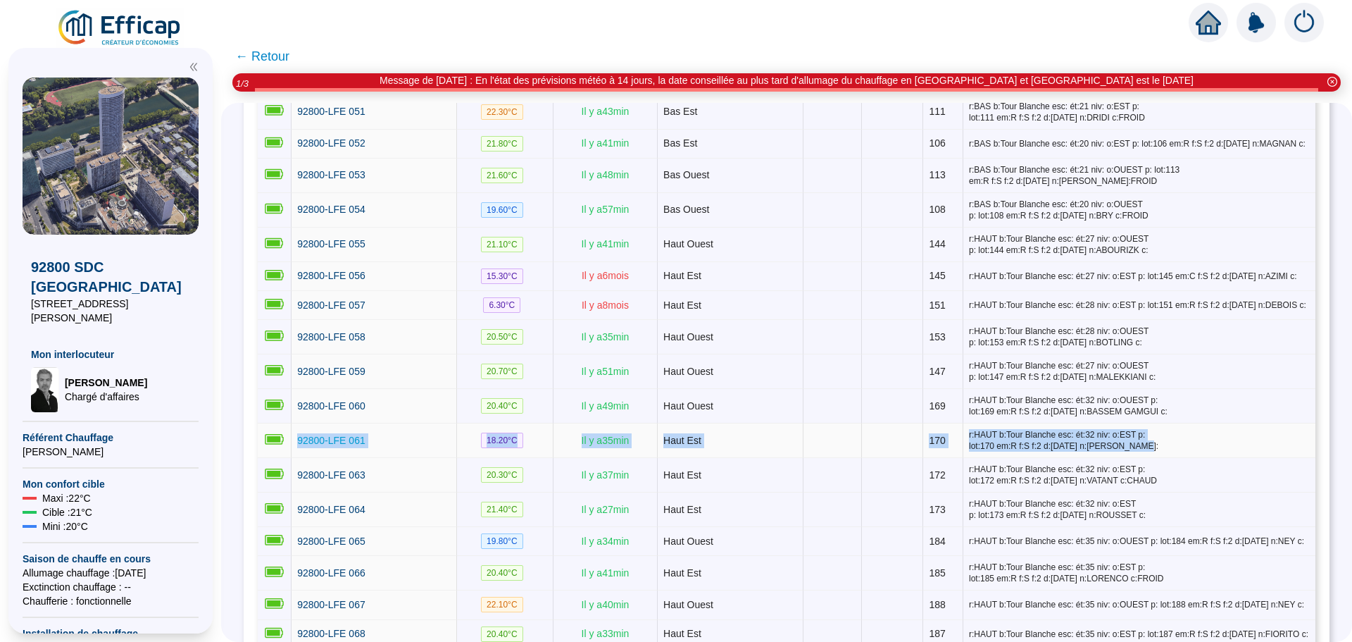
drag, startPoint x: 1285, startPoint y: 404, endPoint x: 309, endPoint y: 403, distance: 975.6
click at [309, 423] on tr "92800-LFE 061 18.20 °C Il y a 35 min Haut Est 170 r:HAUT b:Tour Blanche esc: ét…" at bounding box center [787, 440] width 1058 height 35
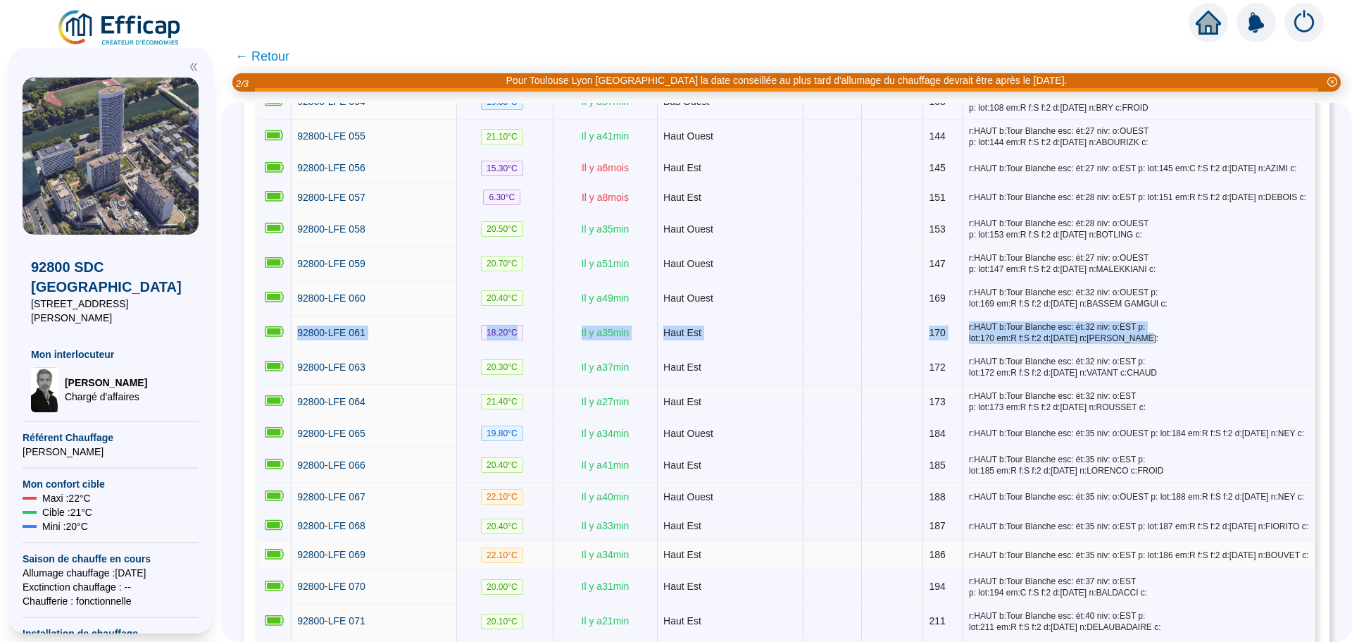
scroll to position [1902, 0]
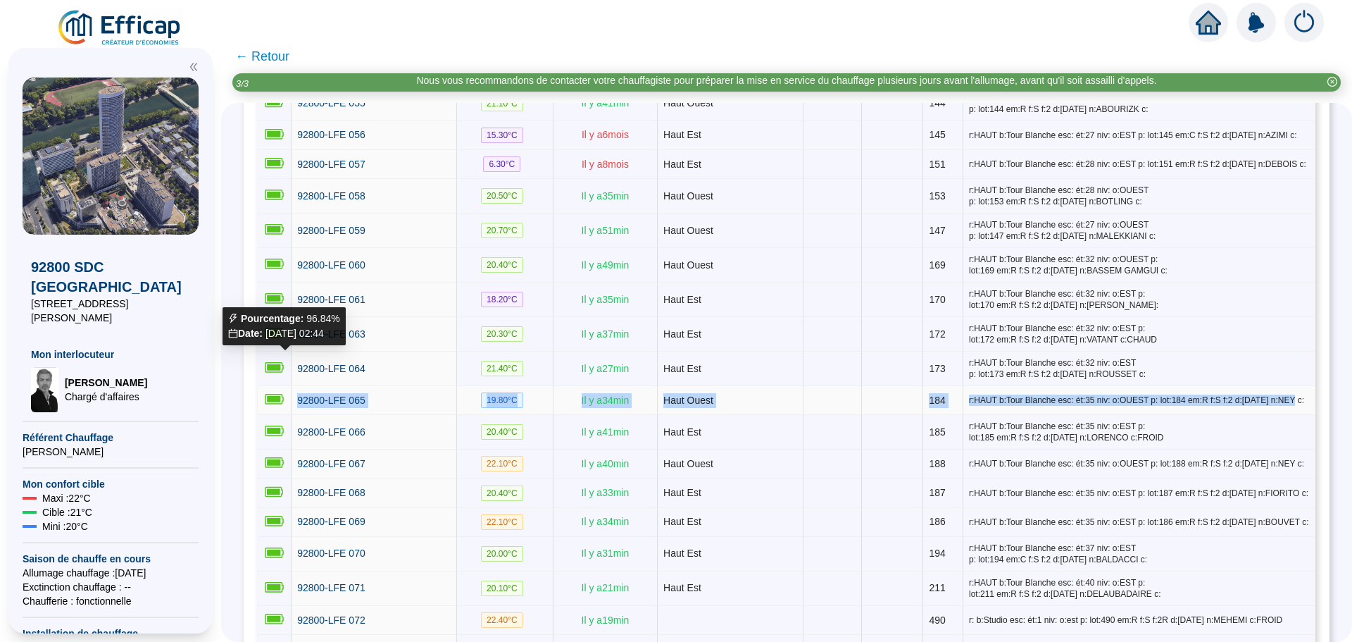
drag, startPoint x: 1263, startPoint y: 364, endPoint x: 294, endPoint y: 361, distance: 968.6
click at [294, 386] on tr "92800-LFE 065 19.80 °C Il y a 34 min Haut Ouest 184 r:HAUT b:Tour Blanche esc: …" at bounding box center [787, 400] width 1058 height 29
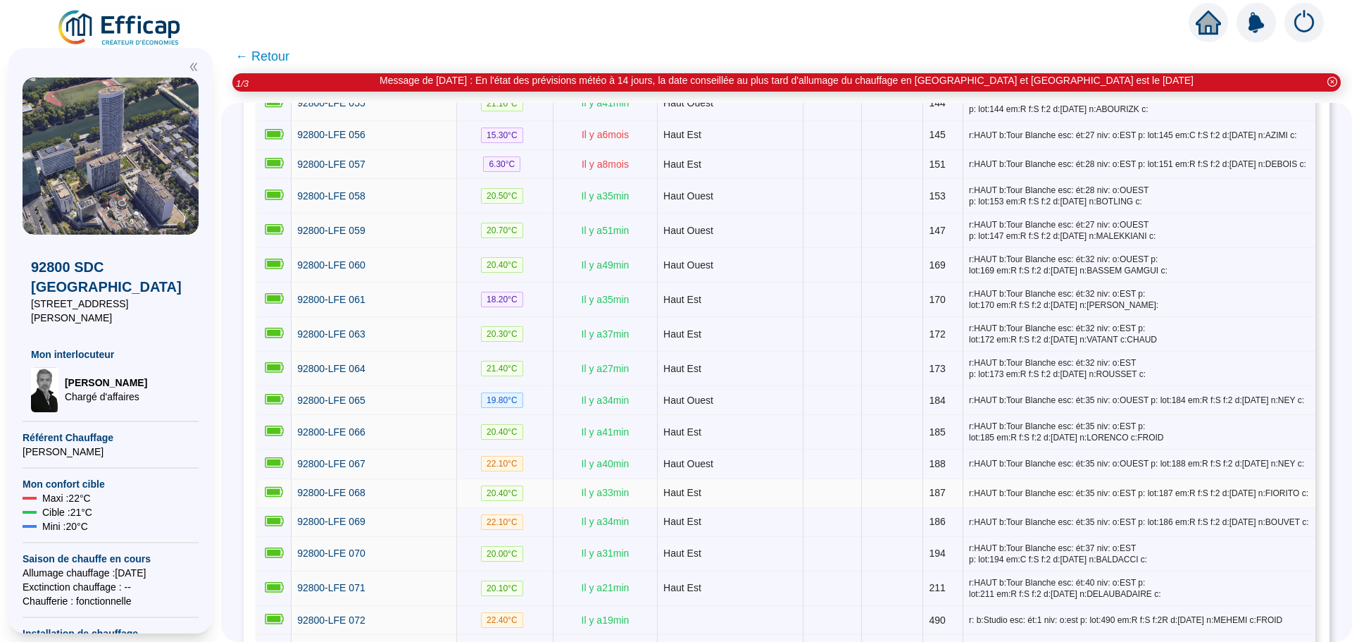
click at [1189, 487] on span "r:HAUT b:Tour Blanche esc: ét:35 niv: o:EST p: lot:187 em:R f:S f:2 d:[DATE] n:…" at bounding box center [1139, 492] width 341 height 11
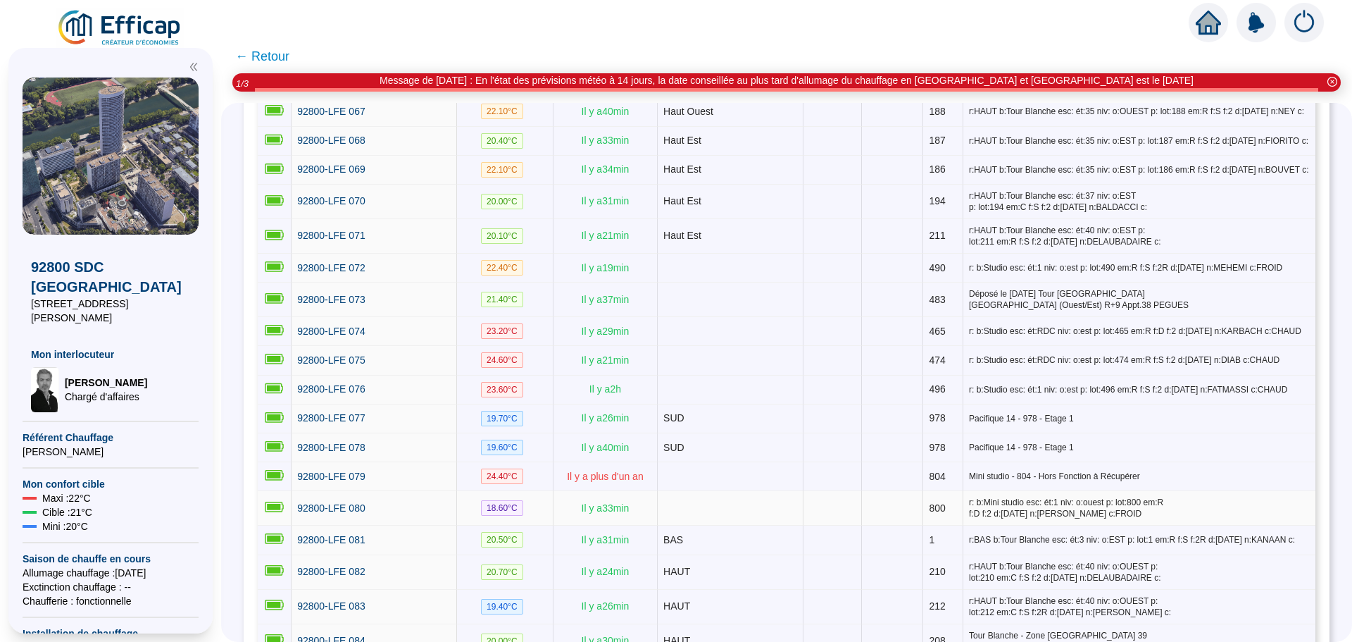
scroll to position [2325, 0]
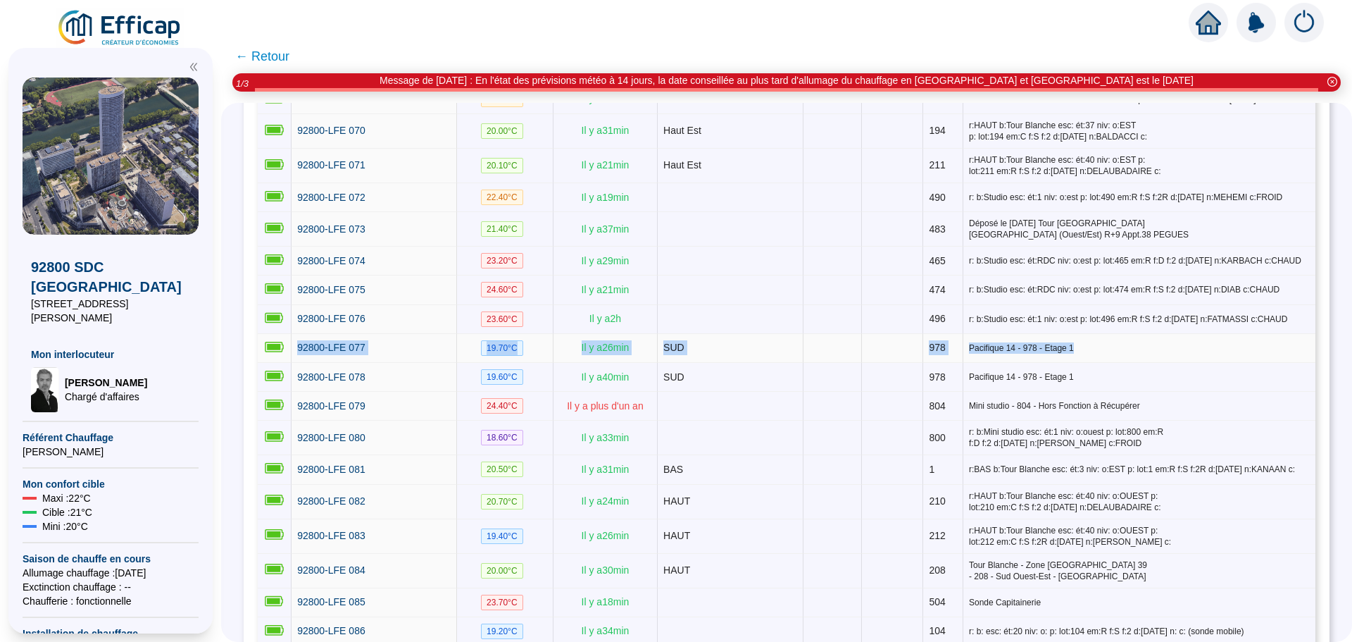
drag, startPoint x: 1075, startPoint y: 301, endPoint x: 305, endPoint y: 297, distance: 769.9
click at [305, 334] on tr "92800-LFE 077 19.70 °C Il y a 26 min SUD 978 Pacifique 14 - 978 - Etage 1" at bounding box center [787, 348] width 1058 height 29
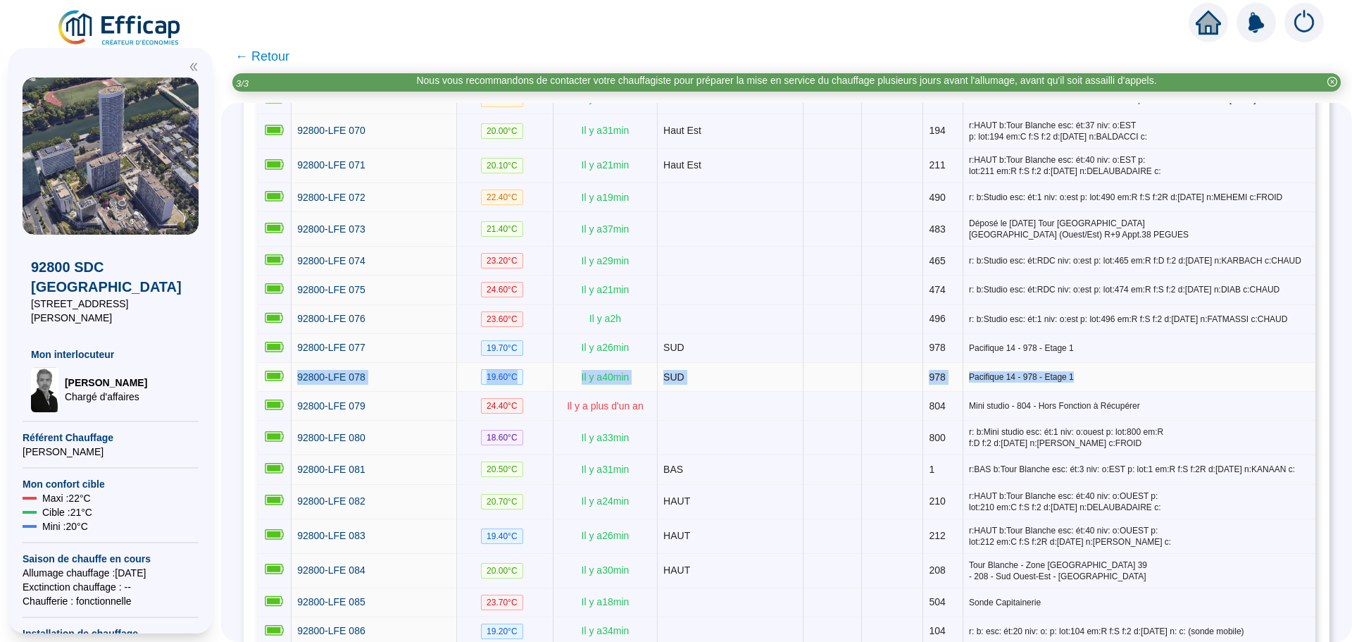
drag, startPoint x: 1045, startPoint y: 331, endPoint x: 299, endPoint y: 327, distance: 746.0
click at [299, 363] on tr "92800-LFE 078 19.60 °C Il y a 40 min SUD 978 Pacifique 14 - 978 - Etage 1" at bounding box center [787, 377] width 1058 height 29
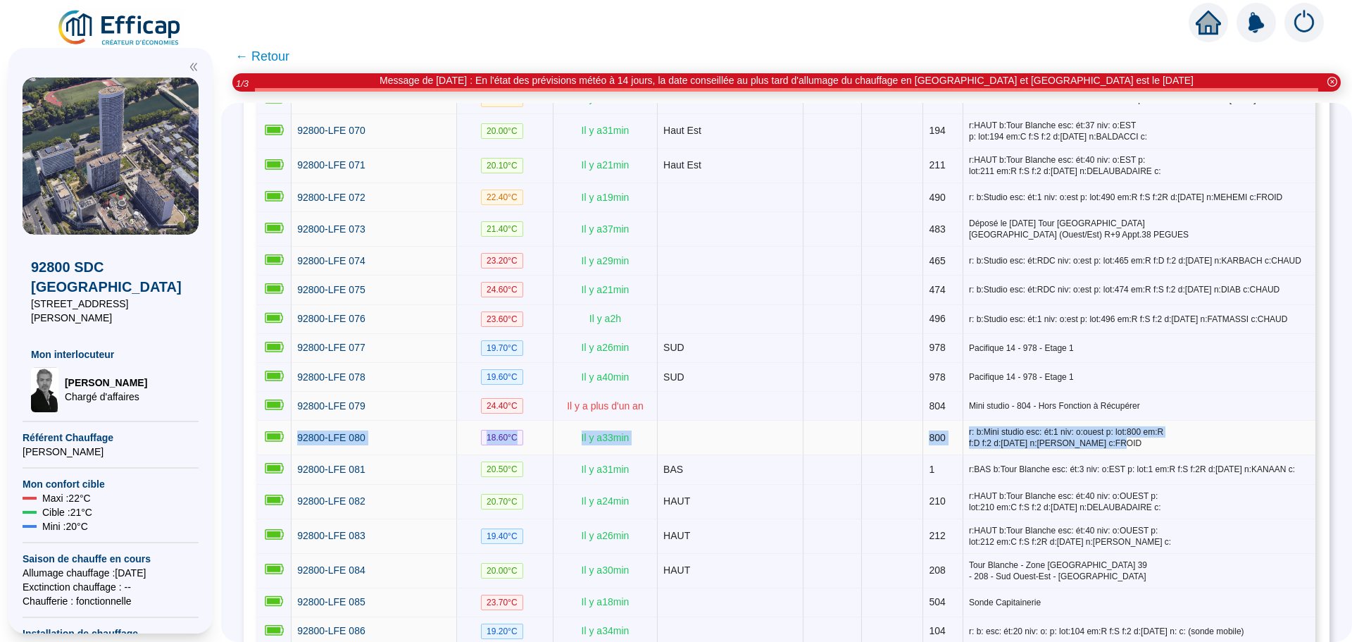
drag, startPoint x: 1286, startPoint y: 385, endPoint x: 306, endPoint y: 380, distance: 979.9
click at [306, 421] on tr "92800-LFE 080 18.60 °C Il y a 33 min 800 r: b:Mini studio esc: ét:1 niv: o:oues…" at bounding box center [787, 438] width 1058 height 35
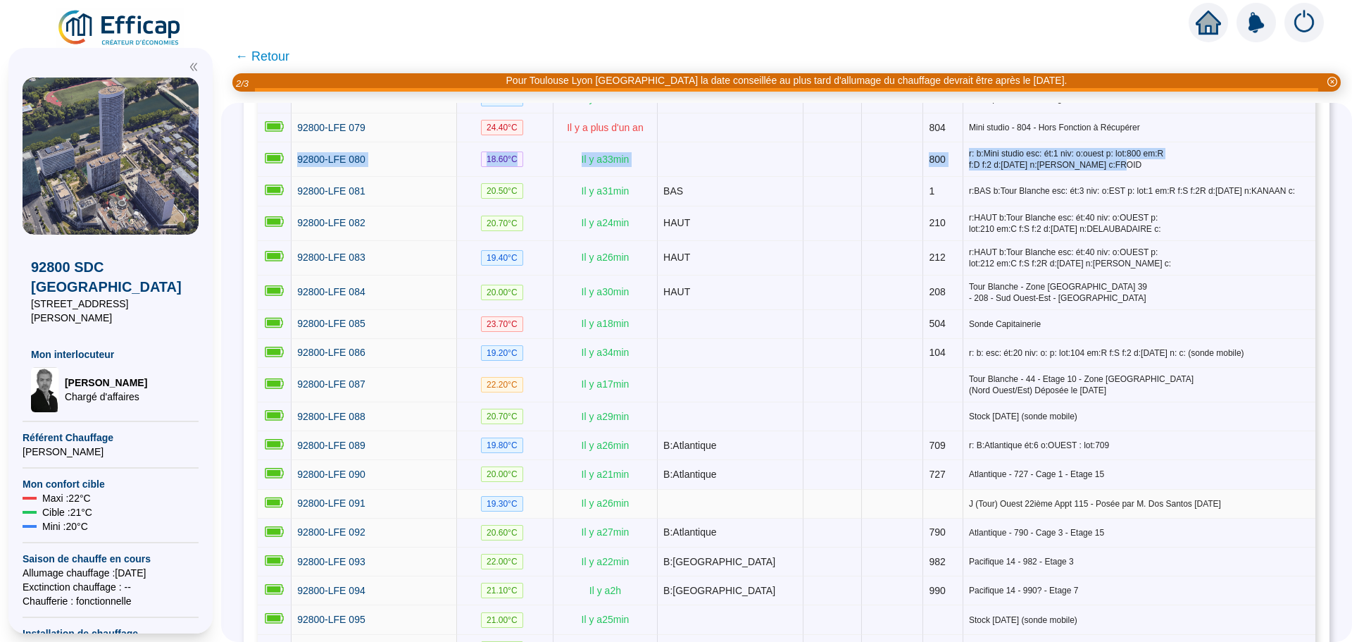
scroll to position [2462, 0]
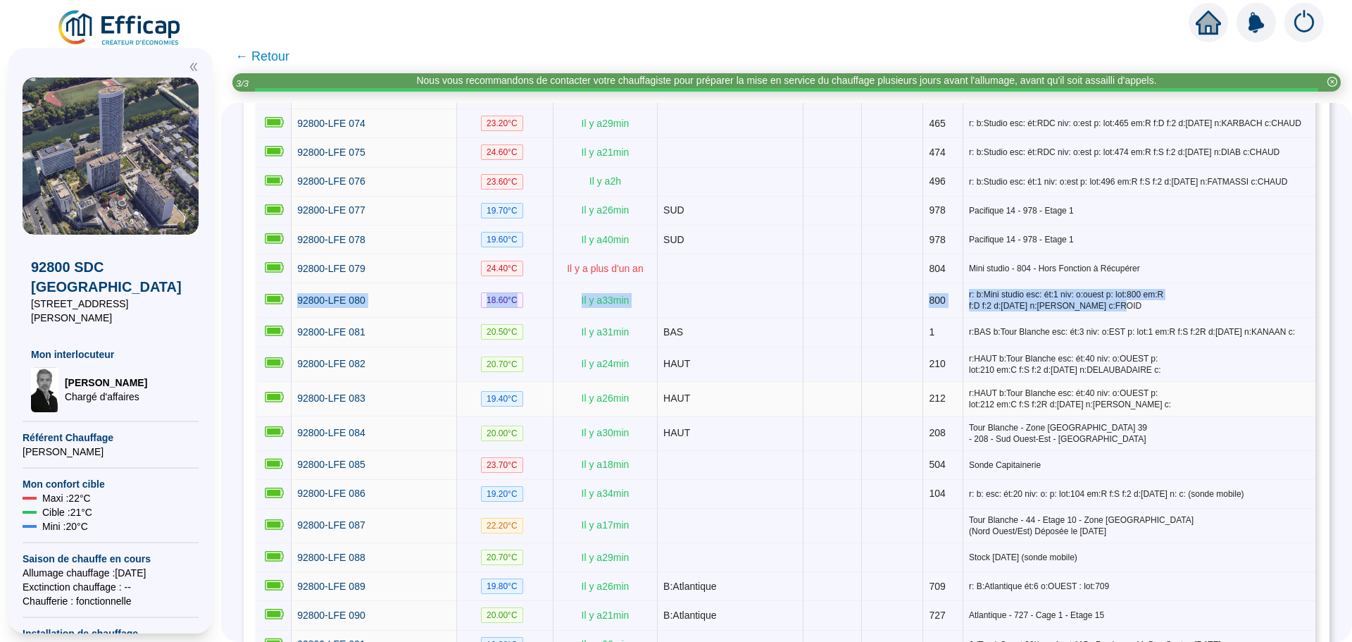
drag, startPoint x: 1155, startPoint y: 344, endPoint x: 307, endPoint y: 338, distance: 847.4
click at [307, 382] on tr "92800-LFE 083 19.40 °C Il y a 26 min HAUT 212 r:HAUT b:Tour Blanche esc: ét:40 …" at bounding box center [787, 399] width 1058 height 35
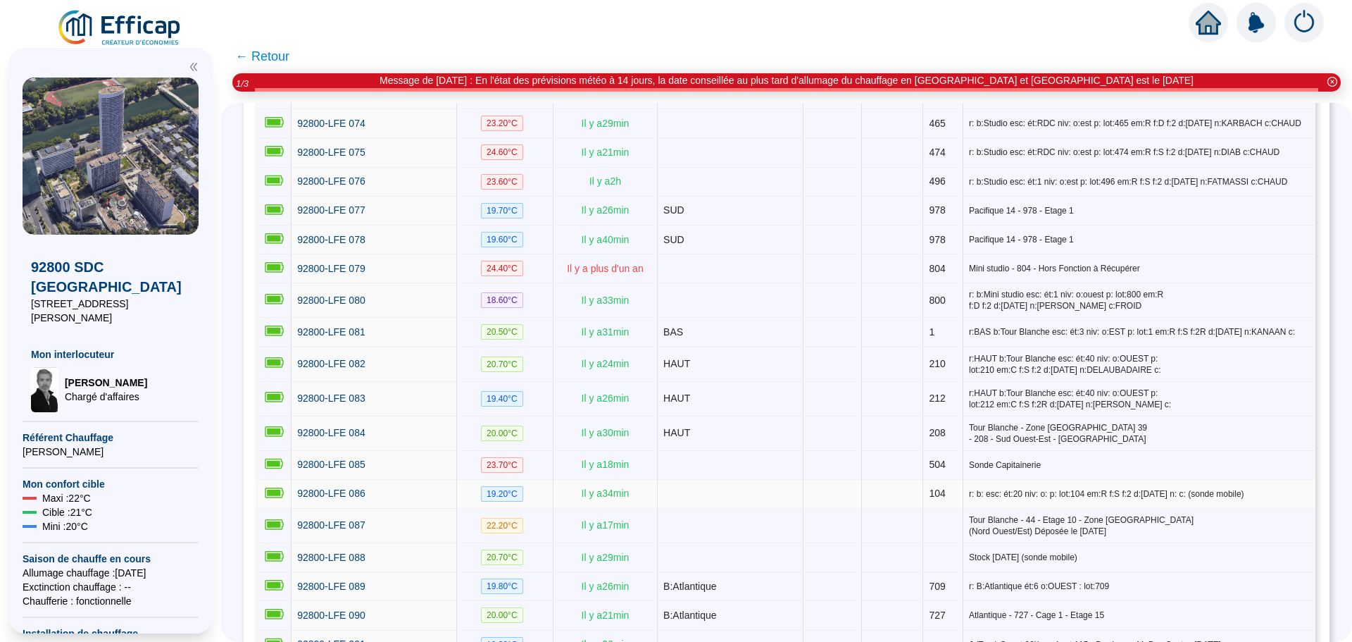
click at [1249, 488] on span "r: b: esc: ét:20 niv: o: p: lot:104 em:R f:S f:2 d:[DATE] n: c: (sonde mobile)" at bounding box center [1139, 493] width 341 height 11
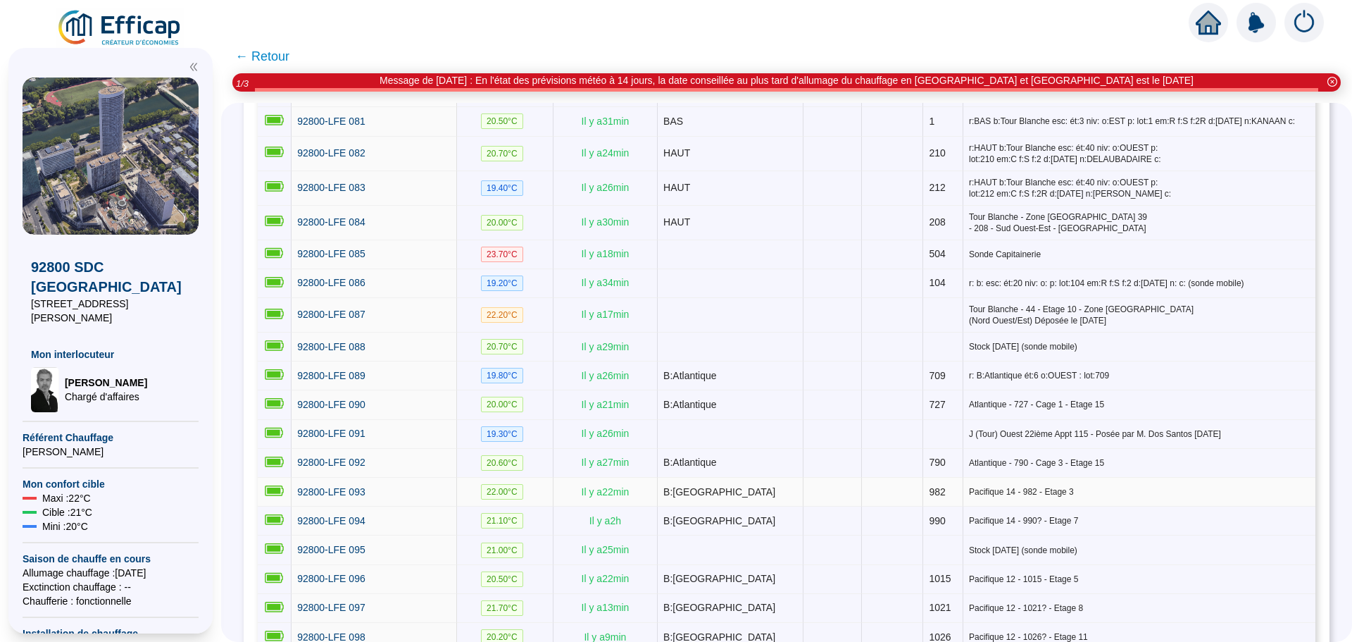
scroll to position [2673, 0]
